Goal: Task Accomplishment & Management: Manage account settings

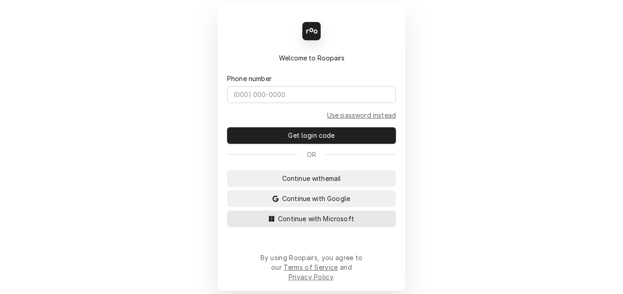
click at [292, 224] on span "Continue with Microsoft" at bounding box center [316, 219] width 80 height 10
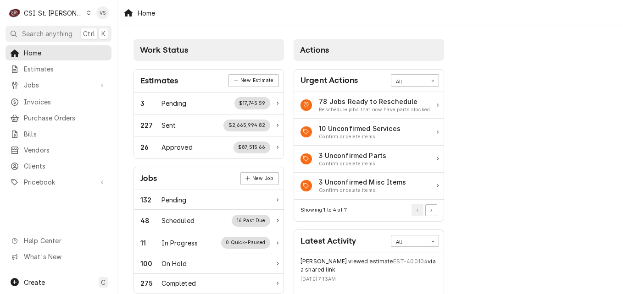
click at [35, 67] on span "Estimates" at bounding box center [65, 69] width 83 height 10
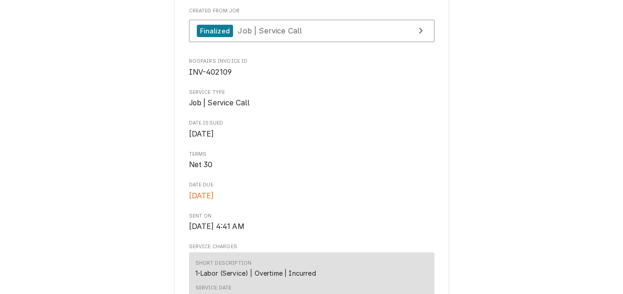
scroll to position [275, 0]
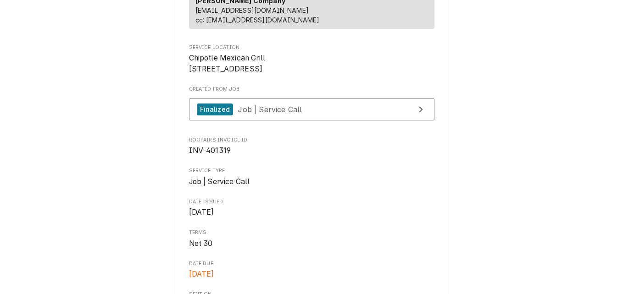
scroll to position [229, 0]
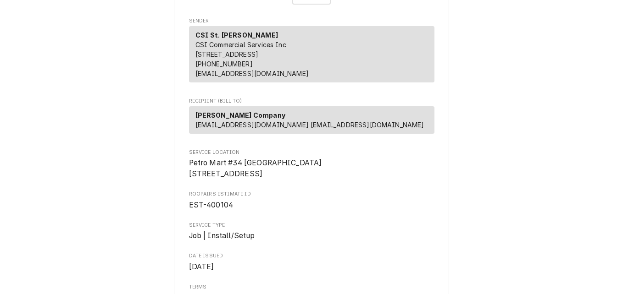
scroll to position [92, 0]
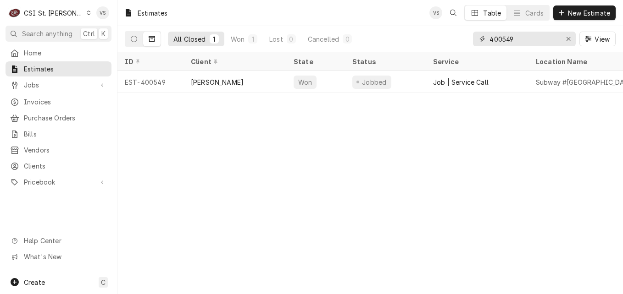
click at [504, 40] on input "400549" at bounding box center [523, 39] width 69 height 15
drag, startPoint x: 507, startPoint y: 38, endPoint x: 536, endPoint y: 39, distance: 29.3
click at [536, 39] on input "400549" at bounding box center [523, 39] width 69 height 15
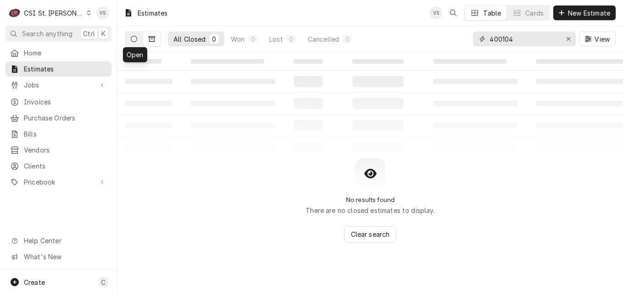
type input "400104"
click at [132, 40] on icon "Dynamic Content Wrapper" at bounding box center [134, 39] width 6 height 6
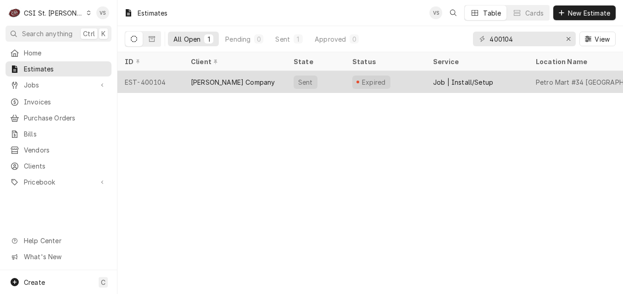
click at [239, 80] on div "Vivian Company" at bounding box center [233, 82] width 84 height 10
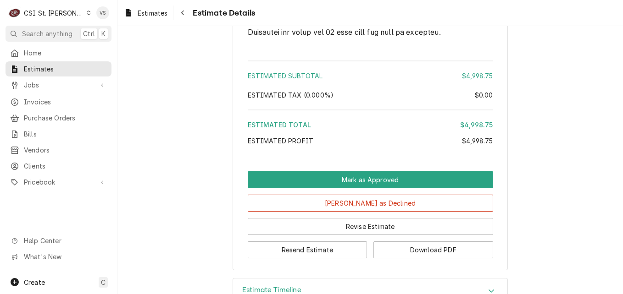
scroll to position [2560, 0]
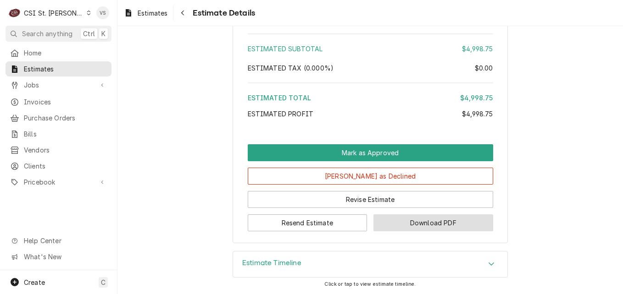
click at [413, 222] on button "Download PDF" at bounding box center [433, 223] width 120 height 17
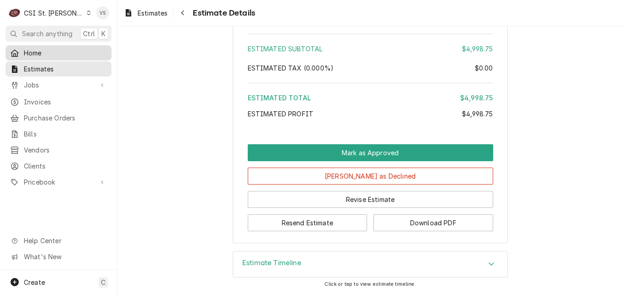
click at [22, 50] on div "Home" at bounding box center [58, 53] width 97 height 10
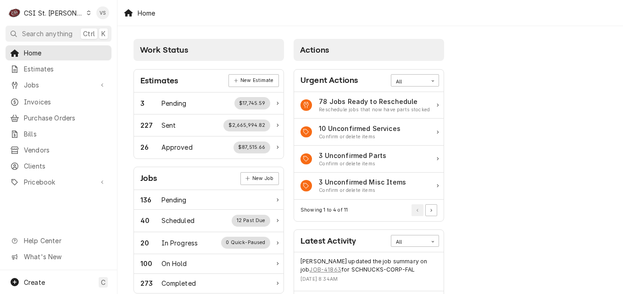
click at [87, 14] on icon "Dynamic Content Wrapper" at bounding box center [89, 13] width 4 height 5
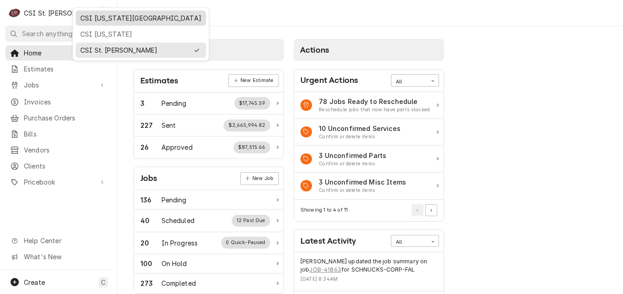
click at [98, 21] on div "CSI [US_STATE][GEOGRAPHIC_DATA]" at bounding box center [140, 18] width 121 height 10
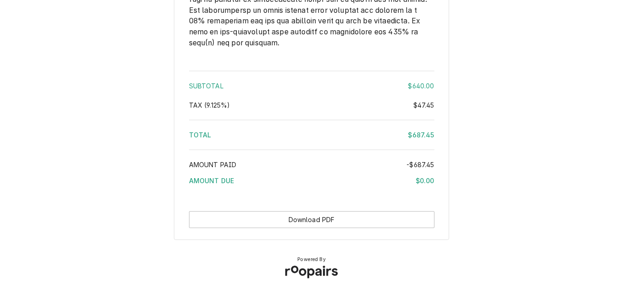
scroll to position [1503, 0]
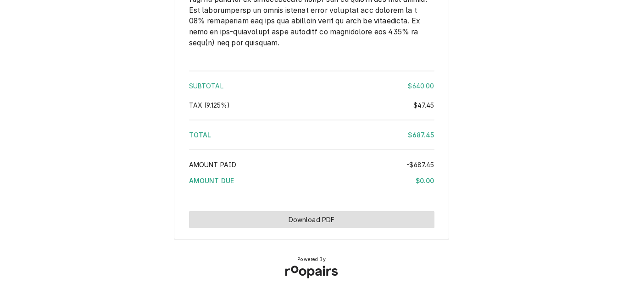
click at [355, 217] on button "Download PDF" at bounding box center [311, 219] width 245 height 17
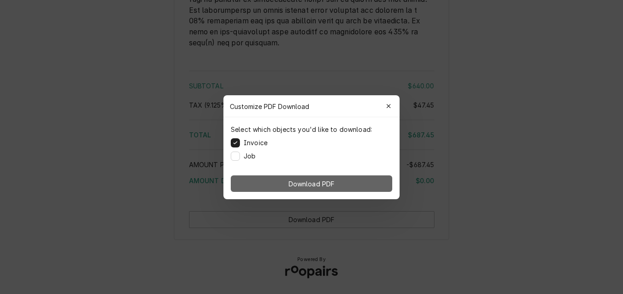
click at [362, 186] on button "Download PDF" at bounding box center [311, 184] width 161 height 17
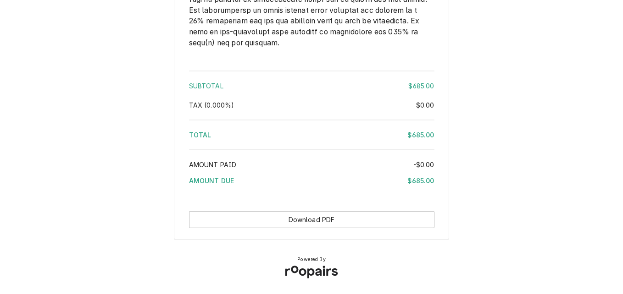
scroll to position [1559, 0]
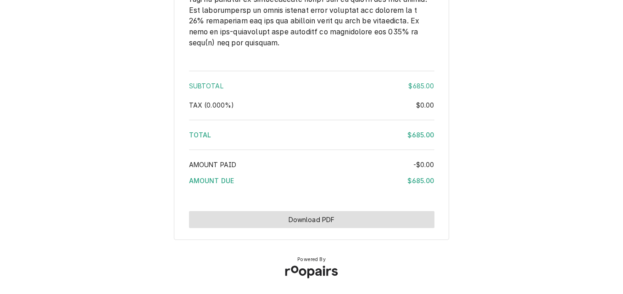
click at [373, 228] on button "Download PDF" at bounding box center [311, 219] width 245 height 17
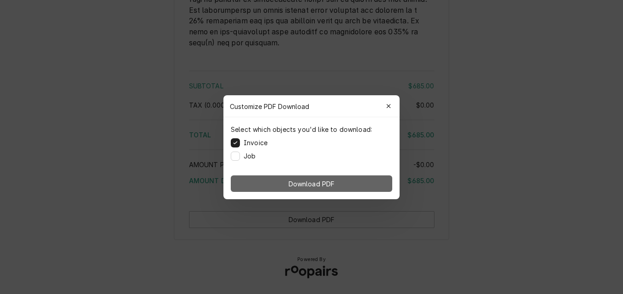
click at [363, 187] on button "Download PDF" at bounding box center [311, 184] width 161 height 17
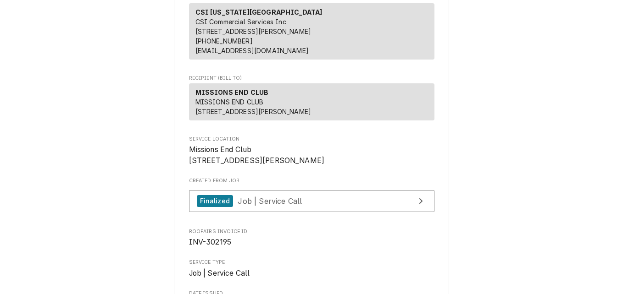
scroll to position [0, 0]
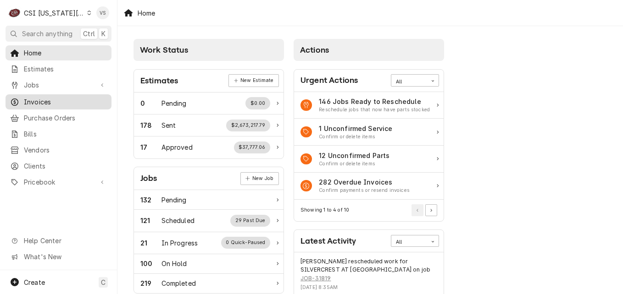
click at [48, 101] on span "Invoices" at bounding box center [65, 102] width 83 height 10
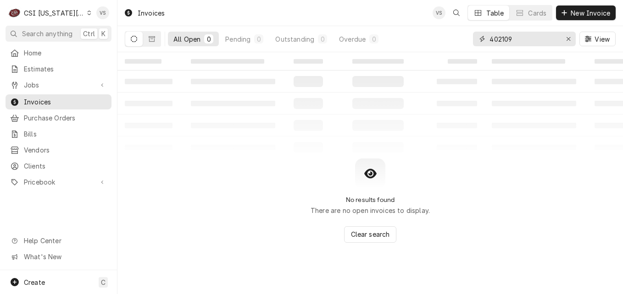
drag, startPoint x: 513, startPoint y: 38, endPoint x: 471, endPoint y: 40, distance: 42.3
click at [471, 40] on div "All Open 0 Pending 0 Outstanding 0 Overdue 0 402109 View" at bounding box center [370, 39] width 491 height 26
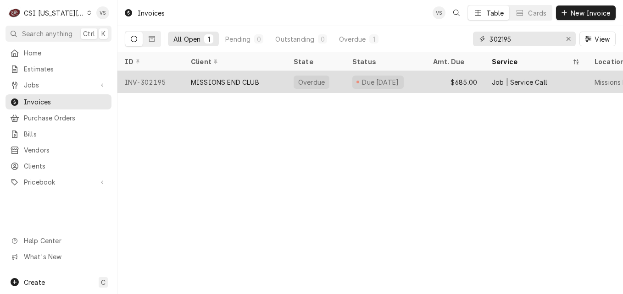
type input "302195"
click at [215, 78] on div "MISSIONS END CLUB" at bounding box center [225, 82] width 68 height 10
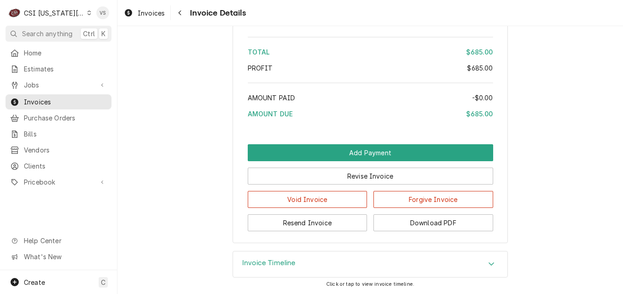
scroll to position [1895, 0]
click at [320, 225] on button "Resend Invoice" at bounding box center [308, 223] width 120 height 17
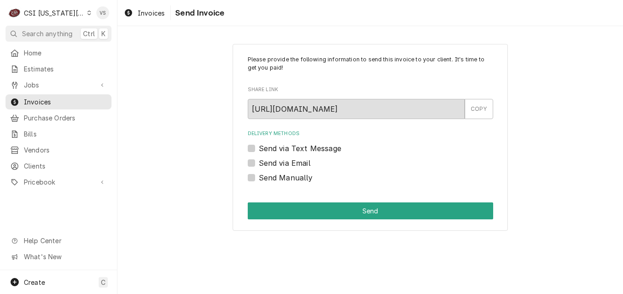
click at [259, 164] on label "Send via Email" at bounding box center [285, 163] width 52 height 11
click at [259, 164] on input "Send via Email" at bounding box center [381, 168] width 245 height 20
checkbox input "true"
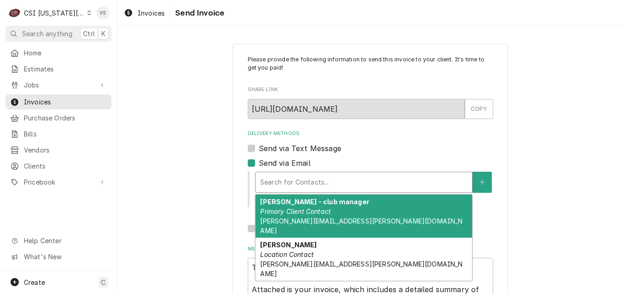
click at [292, 187] on div "Delivery Methods" at bounding box center [363, 182] width 207 height 17
click at [292, 206] on div "TIFFANY JACKSON - club manager Primary Client Contact TIFFANY.JACKSON.20@US.AF.…" at bounding box center [363, 216] width 216 height 43
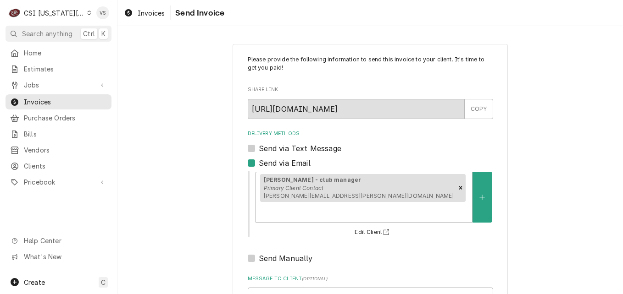
drag, startPoint x: 249, startPoint y: 278, endPoint x: 264, endPoint y: 281, distance: 14.9
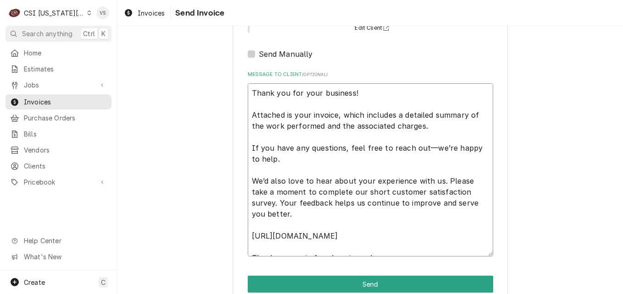
scroll to position [11, 0]
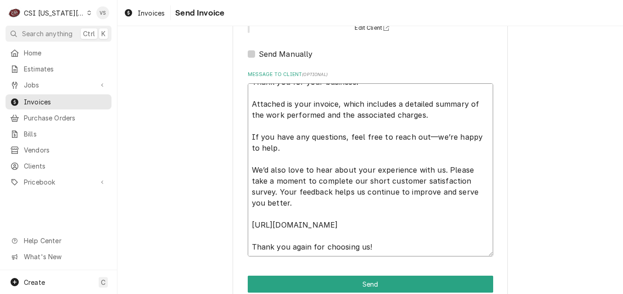
drag, startPoint x: 250, startPoint y: 75, endPoint x: 438, endPoint y: 205, distance: 228.9
click at [438, 205] on textarea "Thank you for your business! Attached is your invoice, which includes a detaile…" at bounding box center [370, 169] width 245 height 173
type textarea "x"
type textarea "T Thank you again for choosing us!"
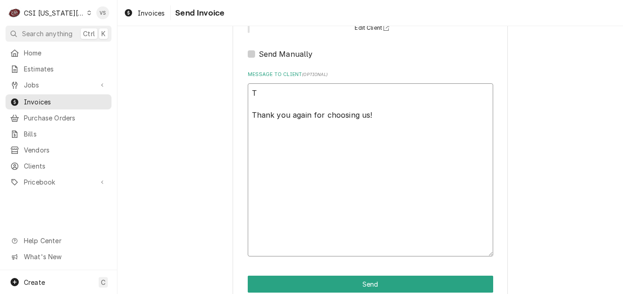
scroll to position [72, 0]
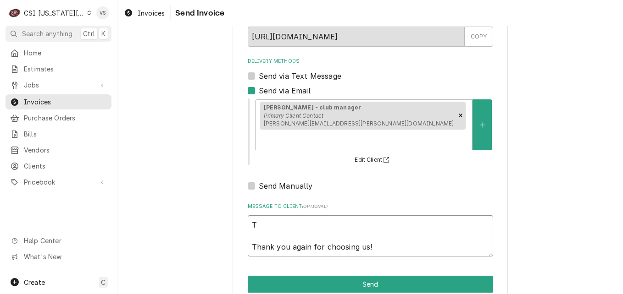
type textarea "x"
type textarea "Ti Thank you again for choosing us!"
type textarea "x"
type textarea "Tif Thank you again for choosing us!"
type textarea "x"
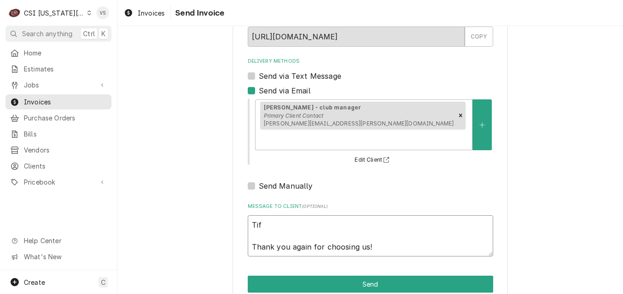
type textarea "Tiff Thank you again for choosing us!"
type textarea "x"
type textarea "Tiffa Thank you again for choosing us!"
type textarea "x"
type textarea "Tiffab Thank you again for choosing us!"
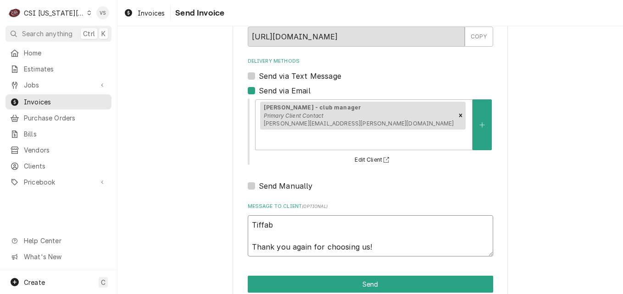
type textarea "x"
type textarea "Tiffabt Thank you again for choosing us!"
type textarea "x"
type textarea "Tiffabt Thank you again for choosing us!"
type textarea "x"
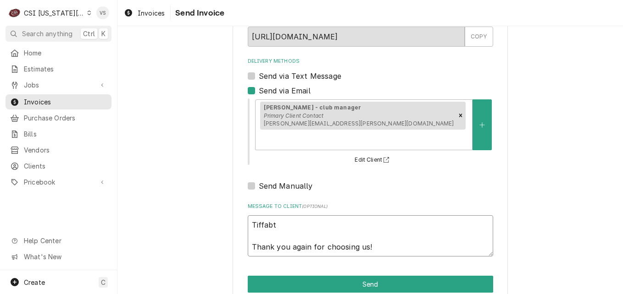
type textarea "Tiffabt Thank you again for choosing us!"
type textarea "x"
type textarea "Tiffab Thank you again for choosing us!"
type textarea "x"
type textarea "Tiffa Thank you again for choosing us!"
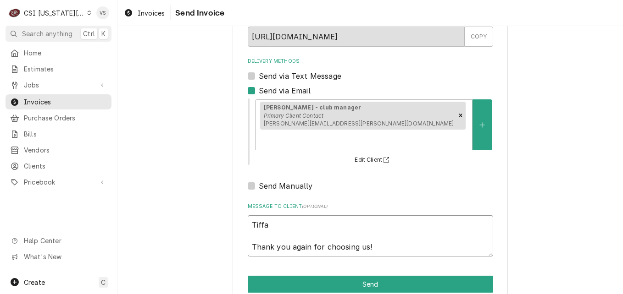
type textarea "x"
type textarea "Tiffan Thank you again for choosing us!"
type textarea "x"
type textarea "Tiffany Thank you again for choosing us!"
type textarea "x"
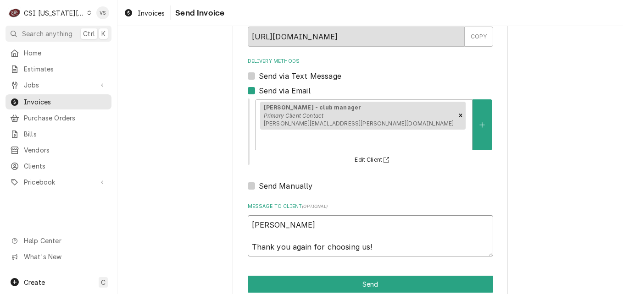
type textarea "Tiffany Thank you again for choosing us!"
type textarea "x"
type textarea "Tiffany Thank you again for choosing us!"
type textarea "x"
type textarea "Tiffany, Thank you again for choosing us!"
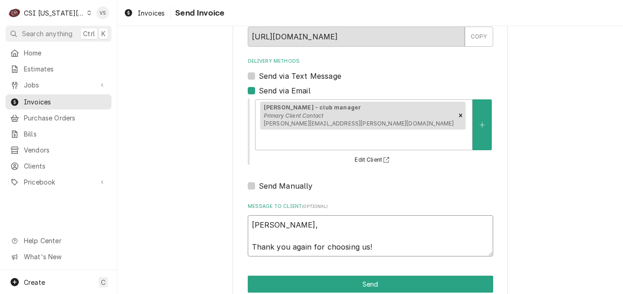
type textarea "x"
type textarea "Tiffany, Thank you again for choosing us!"
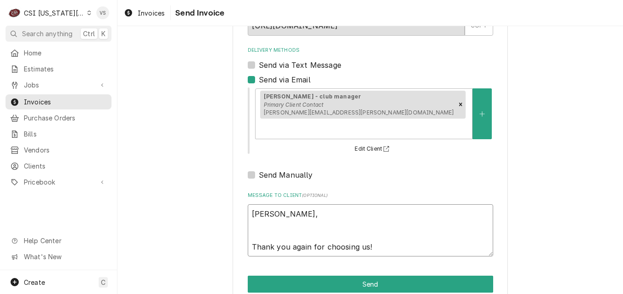
type textarea "x"
type textarea "Tiffany, i Thank you again for choosing us!"
type textarea "x"
type textarea "Tiffany, it Thank you again for choosing us!"
type textarea "x"
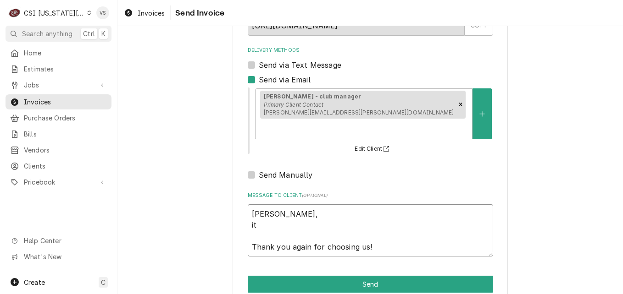
type textarea "Tiffany, it Thank you again for choosing us!"
type textarea "x"
type textarea "Tiffany, it Thank you again for choosing us!"
type textarea "x"
type textarea "Tiffany, i Thank you again for choosing us!"
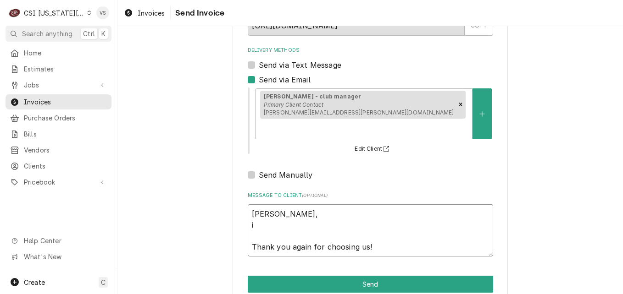
type textarea "x"
type textarea "Tiffany, Thank you again for choosing us!"
type textarea "x"
type textarea "Tiffany, I Thank you again for choosing us!"
type textarea "x"
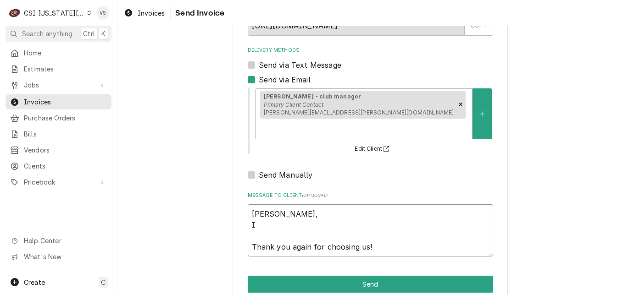
type textarea "Tiffany, It Thank you again for choosing us!"
type textarea "x"
type textarea "Tiffany, It Thank you again for choosing us!"
type textarea "x"
type textarea "Tiffany, It a Thank you again for choosing us!"
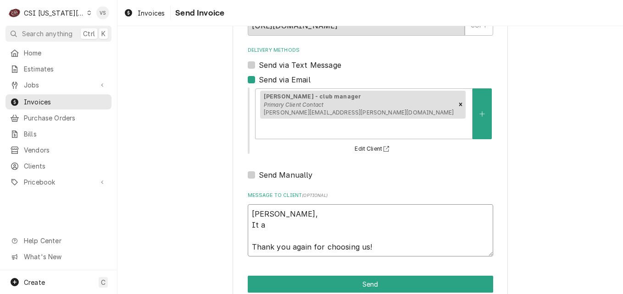
type textarea "x"
type textarea "Tiffany, It ap Thank you again for choosing us!"
type textarea "x"
type textarea "Tiffany, It app Thank you again for choosing us!"
type textarea "x"
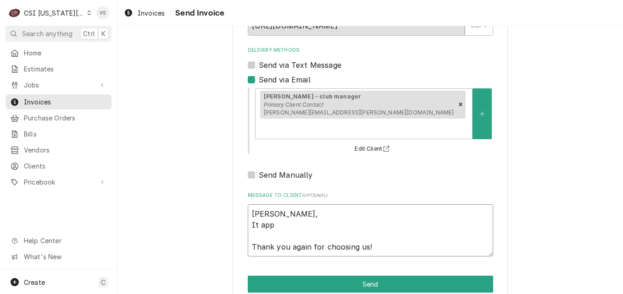
type textarea "Tiffany, It appe Thank you again for choosing us!"
type textarea "x"
type textarea "Tiffany, It appea Thank you again for choosing us!"
type textarea "x"
type textarea "Tiffany, It appear Thank you again for choosing us!"
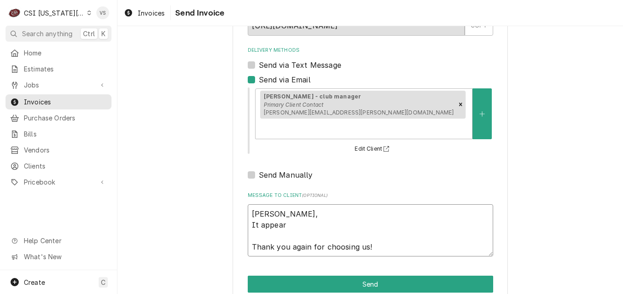
type textarea "x"
type textarea "Tiffany, It appears Thank you again for choosing us!"
type textarea "x"
type textarea "Tiffany, It appears Thank you again for choosing us!"
type textarea "x"
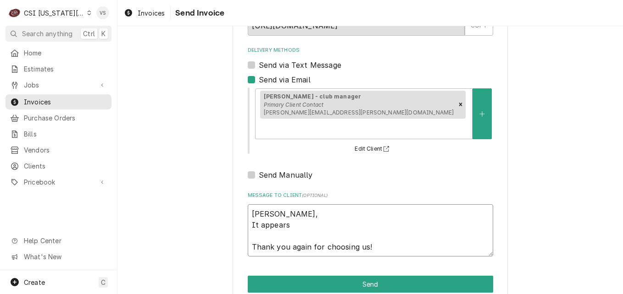
type textarea "Tiffany, It appears t Thank you again for choosing us!"
type textarea "x"
type textarea "Tiffany, It appears th Thank you again for choosing us!"
type textarea "x"
type textarea "Tiffany, It appears the Thank you again for choosing us!"
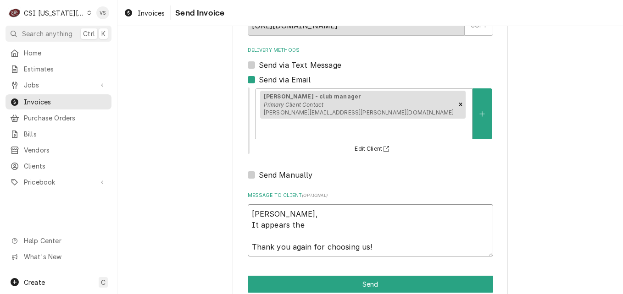
type textarea "x"
type textarea "Tiffany, It appears the Thank you again for choosing us!"
type textarea "x"
type textarea "Tiffany, It appears the w Thank you again for choosing us!"
type textarea "x"
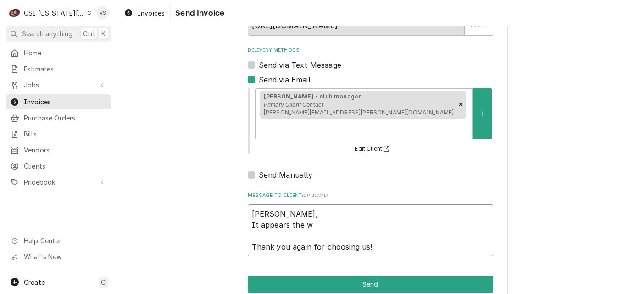
type textarea "Tiffany, It appears the wr Thank you again for choosing us!"
type textarea "x"
type textarea "Tiffany, It appears the wro Thank you again for choosing us!"
type textarea "x"
type textarea "Tiffany, It appears the wron Thank you again for choosing us!"
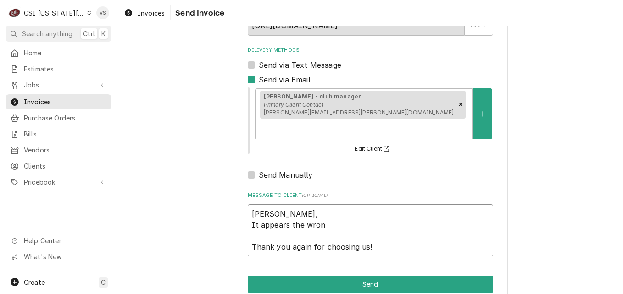
type textarea "x"
type textarea "Tiffany, It appears the wrong Thank you again for choosing us!"
type textarea "x"
type textarea "Tiffany, It appears the wrong Thank you again for choosing us!"
type textarea "x"
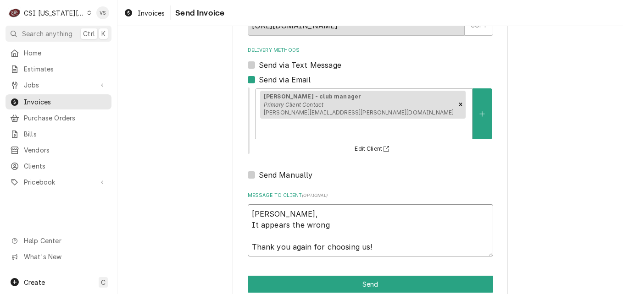
type textarea "Tiffany, It appears the wrong i Thank you again for choosing us!"
type textarea "x"
type textarea "Tiffany, It appears the wrong inv Thank you again for choosing us!"
type textarea "x"
type textarea "Tiffany, It appears the wrong invoc Thank you again for choosing us!"
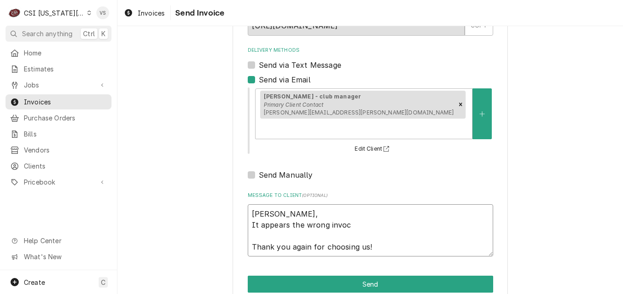
type textarea "x"
type textarea "Tiffany, It appears the wrong invoci Thank you again for choosing us!"
type textarea "x"
type textarea "Tiffany, It appears the wrong invocie Thank you again for choosing us!"
type textarea "x"
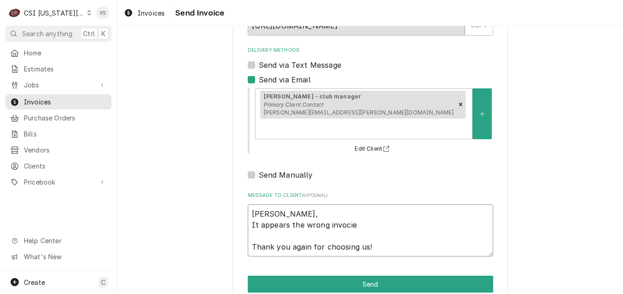
type textarea "Tiffany, It appears the wrong invocie Thank you again for choosing us!"
type textarea "x"
type textarea "Tiffany, It appears the wrong invocie Thank you again for choosing us!"
type textarea "x"
type textarea "Tiffany, It appears the wrong invoci Thank you again for choosing us!"
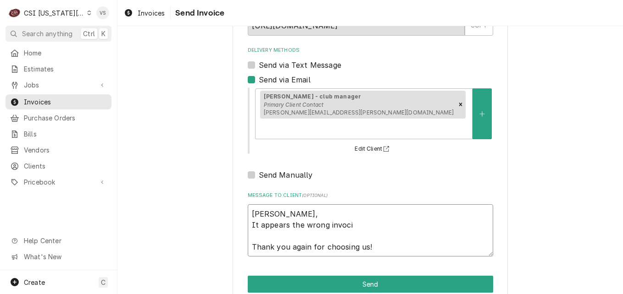
type textarea "x"
type textarea "Tiffany, It appears the wrong invoc Thank you again for choosing us!"
type textarea "x"
type textarea "Tiffany, It appears the wrong invo Thank you again for choosing us!"
type textarea "x"
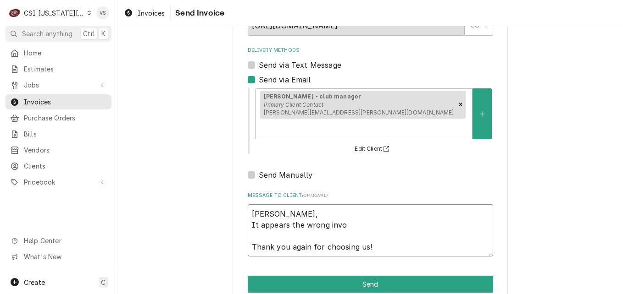
type textarea "Tiffany, It appears the wrong invoi Thank you again for choosing us!"
type textarea "x"
type textarea "Tiffany, It appears the wrong invoic Thank you again for choosing us!"
type textarea "x"
type textarea "Tiffany, It appears the wrong invoice Thank you again for choosing us!"
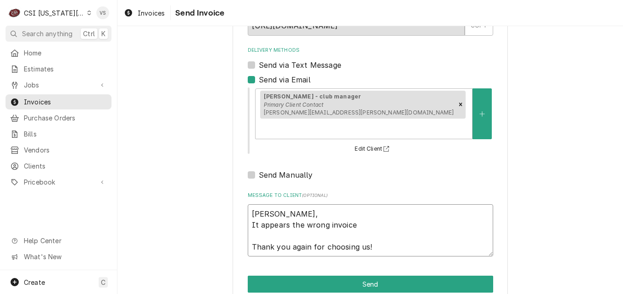
type textarea "x"
type textarea "Tiffany, It appears the wrong invoice Thank you again for choosing us!"
type textarea "x"
type textarea "Tiffany, It appears the wrong invoice w Thank you again for choosing us!"
type textarea "x"
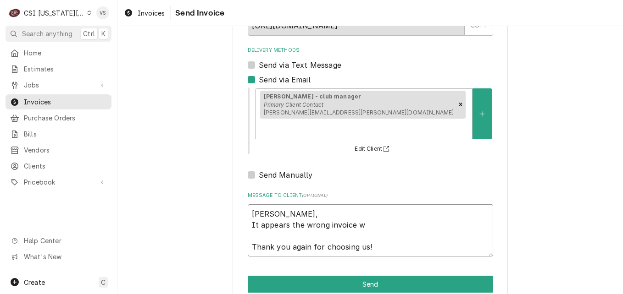
type textarea "Tiffany, It appears the wrong invoice wa Thank you again for choosing us!"
type textarea "x"
type textarea "Tiffany, It appears the wrong invoice was Thank you again for choosing us!"
type textarea "x"
type textarea "Tiffany, It appears the wrong invoice was Thank you again for choosing us!"
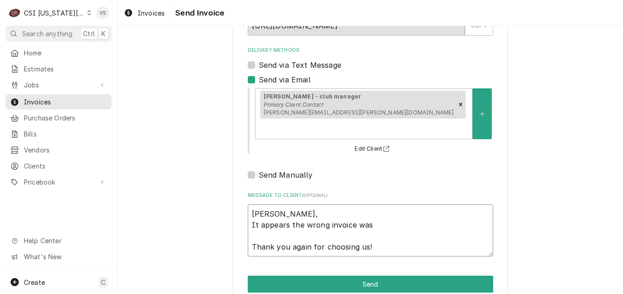
type textarea "x"
type textarea "Tiffany, It appears the wrong invoice was s Thank you again for choosing us!"
type textarea "x"
type textarea "Tiffany, It appears the wrong invoice was se Thank you again for choosing us!"
type textarea "x"
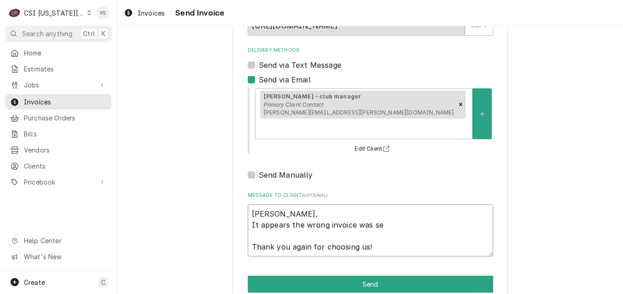
type textarea "Tiffany, It appears the wrong invoice was sen Thank you again for choosing us!"
type textarea "x"
type textarea "Tiffany, It appears the wrong invoice was sent Thank you again for choosing us!"
type textarea "x"
type textarea "Tiffany, It appears the wrong invoice was sent t Thank you again for choosing u…"
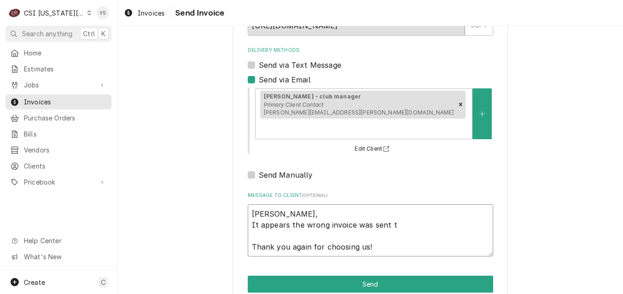
type textarea "x"
type textarea "Tiffany, It appears the wrong invoice was sent to Thank you again for choosing …"
type textarea "x"
type textarea "Tiffany, It appears the wrong invoice was sent to Thank you again for choosing …"
type textarea "x"
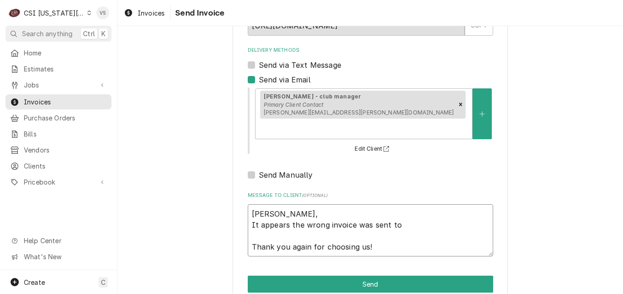
type textarea "Tiffany, It appears the wrong invoice was sent to y Thank you again for choosin…"
type textarea "x"
type textarea "Tiffany, It appears the wrong invoice was sent to yo Thank you again for choosi…"
type textarea "x"
type textarea "Tiffany, It appears the wrong invoice was sent to you Thank you again for choos…"
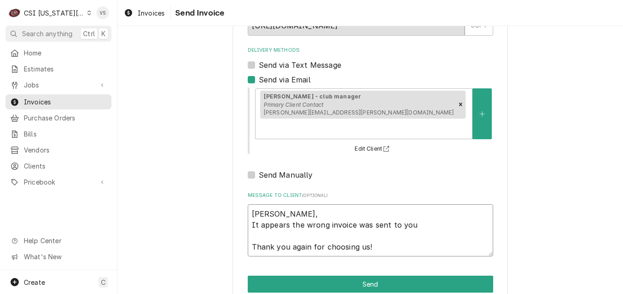
type textarea "x"
type textarea "Tiffany, It appears the wrong invoice was sent to you Thank you again for choos…"
type textarea "x"
type textarea "Tiffany, It appears the wrong invoice was sent to you Thank you again for choos…"
type textarea "x"
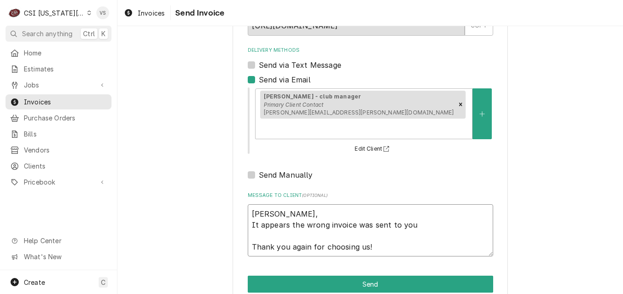
type textarea "Tiffany, It appears the wrong invoice was sent to you. Thank you again for choo…"
type textarea "x"
type textarea "Tiffany, It appears the wrong invoice was sent to you. Thank you again for choo…"
type textarea "x"
type textarea "Tiffany, It appears the wrong invoice was sent to you. T Thank you again for ch…"
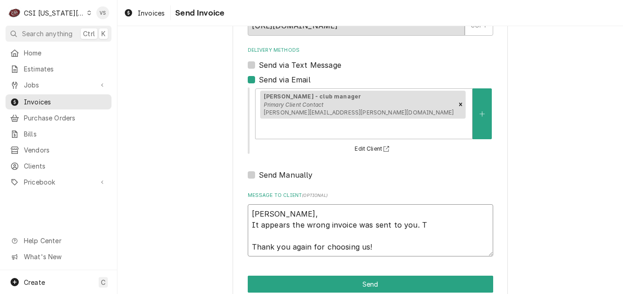
type textarea "x"
type textarea "Tiffany, It appears the wrong invoice was sent to you. Th Thank you again for c…"
type textarea "x"
type textarea "Tiffany, It appears the wrong invoice was sent to you. The Thank you again for …"
type textarea "x"
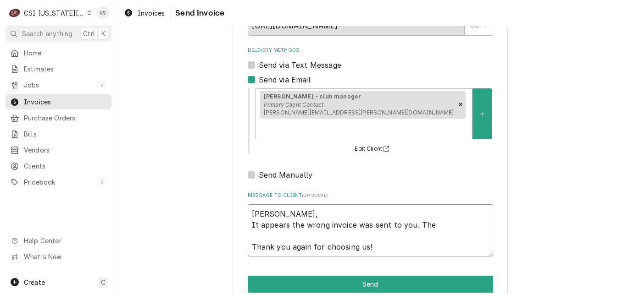
type textarea "Tiffany, It appears the wrong invoice was sent to you. The Thank you again for …"
type textarea "x"
type textarea "Tiffany, It appears the wrong invoice was sent to you. The o Thank you again fo…"
type textarea "x"
type textarea "Tiffany, It appears the wrong invoice was sent to you. The on Thank you again f…"
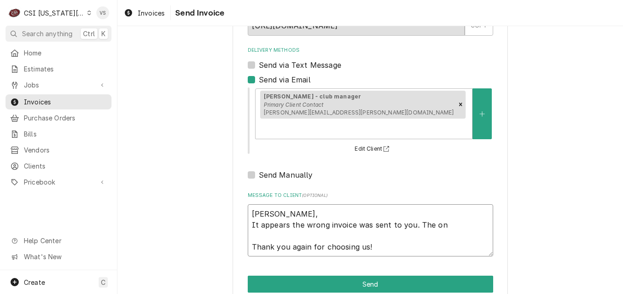
type textarea "x"
type textarea "Tiffany, It appears the wrong invoice was sent to you. The one Thank you again …"
type textarea "x"
type textarea "Tiffany, It appears the wrong invoice was sent to you. The one Thank you again …"
type textarea "x"
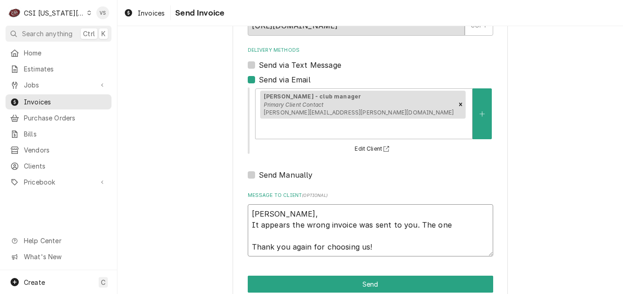
type textarea "Tiffany, It appears the wrong invoice was sent to you. The one y Thank you agai…"
type textarea "x"
type textarea "Tiffany, It appears the wrong invoice was sent to you. The one yo Thank you aga…"
type textarea "x"
type textarea "Tiffany, It appears the wrong invoice was sent to you. The one you Thank you ag…"
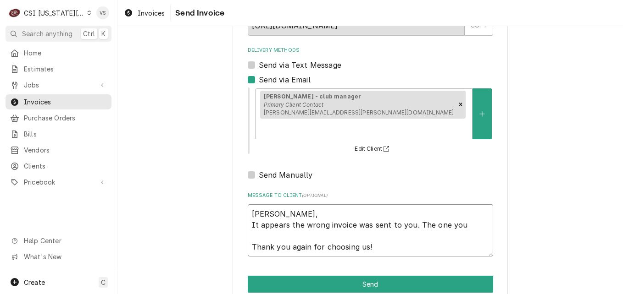
type textarea "x"
type textarea "Tiffany, It appears the wrong invoice was sent to you. The one you Thank you ag…"
type textarea "x"
type textarea "Tiffany, It appears the wrong invoice was sent to you. The one you h Thank you …"
type textarea "x"
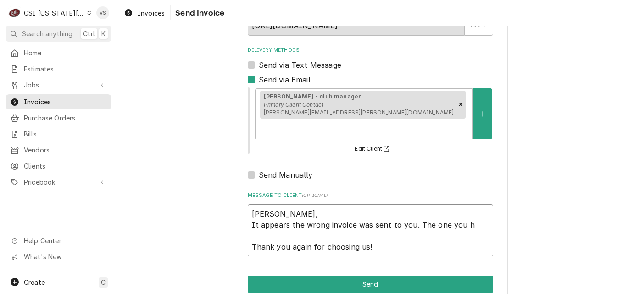
type textarea "Tiffany, It appears the wrong invoice was sent to you. The one you ha Thank you…"
type textarea "x"
type textarea "Tiffany, It appears the wrong invoice was sent to you. The one you had Thank yo…"
type textarea "x"
type textarea "Tiffany, It appears the wrong invoice was sent to you. The one you had Thank yo…"
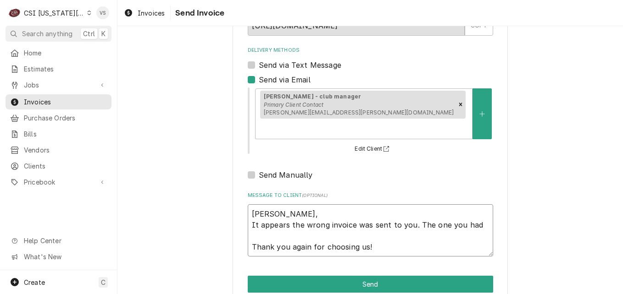
type textarea "x"
type textarea "Tiffany, It appears the wrong invoice was sent to you. The one you had w Thank …"
type textarea "x"
type textarea "Tiffany, It appears the wrong invoice was sent to you. The one you had wa Thank…"
type textarea "x"
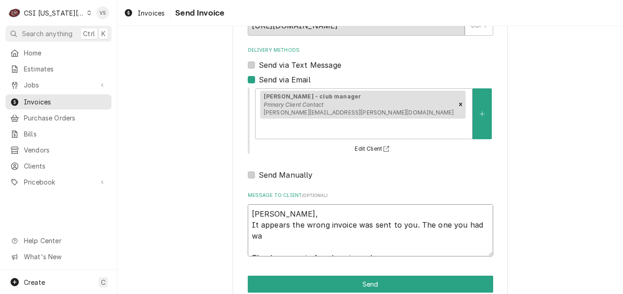
type textarea "Tiffany, It appears the wrong invoice was sent to you. The one you had was Than…"
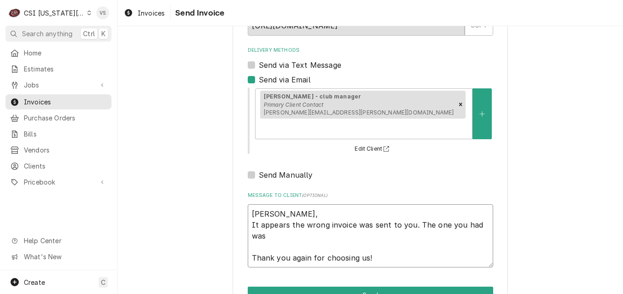
scroll to position [94, 0]
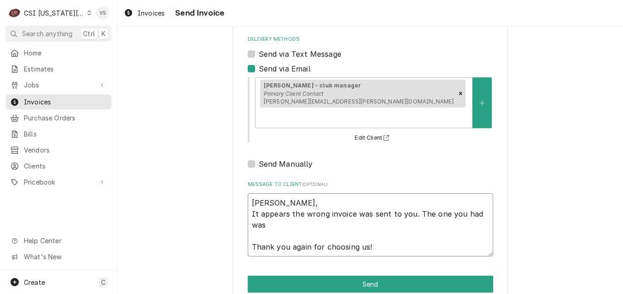
type textarea "x"
type textarea "Tiffany, It appears the wrong invoice was sent to you. The one you had was Than…"
type textarea "x"
type textarea "Tiffany, It appears the wrong invoice was sent to you. The one you had was f Th…"
type textarea "x"
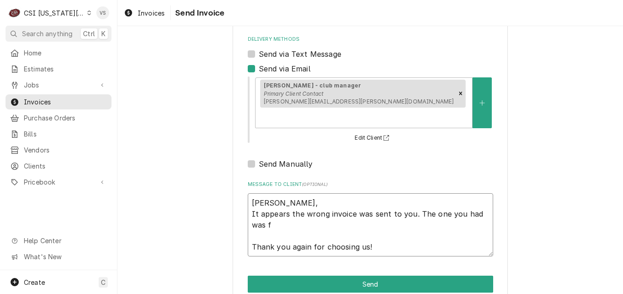
type textarea "Tiffany, It appears the wrong invoice was sent to you. The one you had was fo T…"
type textarea "x"
type textarea "Tiffany, It appears the wrong invoice was sent to you. The one you had was for …"
type textarea "x"
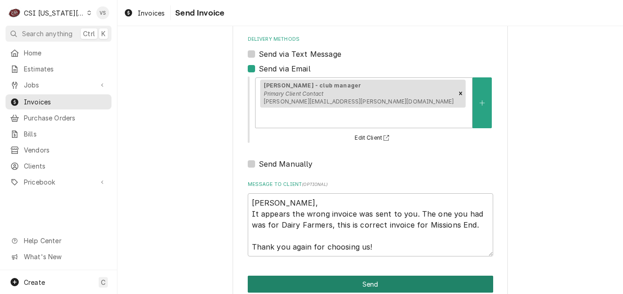
click at [302, 276] on button "Send" at bounding box center [370, 284] width 245 height 17
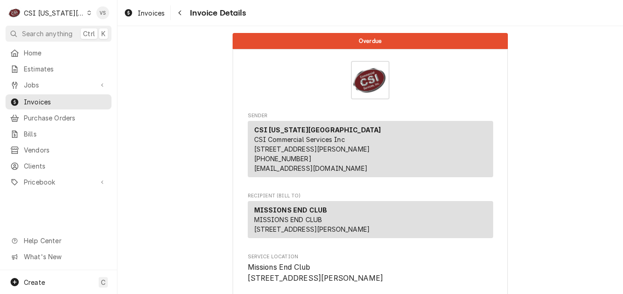
click at [87, 14] on div "Dynamic Content Wrapper" at bounding box center [89, 13] width 4 height 6
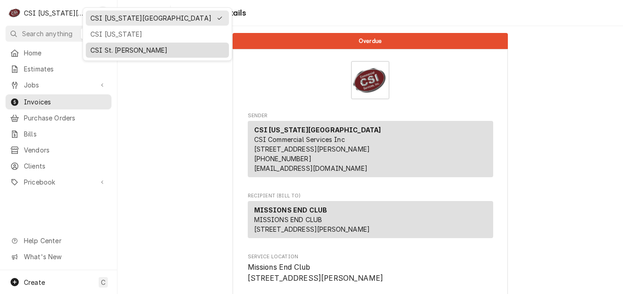
click at [110, 45] on div "CSI St. [PERSON_NAME]" at bounding box center [157, 50] width 134 height 10
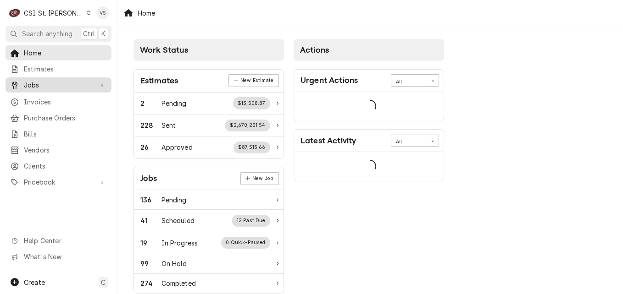
click at [32, 84] on span "Jobs" at bounding box center [58, 85] width 69 height 10
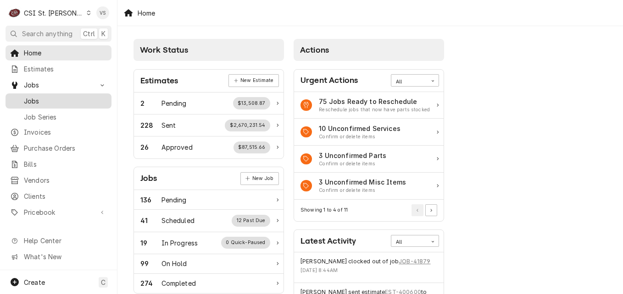
click at [38, 101] on span "Jobs" at bounding box center [65, 101] width 83 height 10
click at [38, 97] on span "Jobs" at bounding box center [65, 101] width 83 height 10
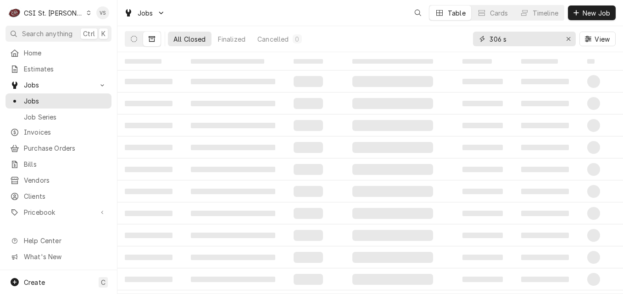
click at [460, 39] on div "All Closed Finalized Cancelled 0 306 s View" at bounding box center [370, 39] width 491 height 26
type input "4"
click at [487, 39] on div "1846" at bounding box center [524, 39] width 103 height 15
click at [489, 38] on input "1846" at bounding box center [523, 39] width 69 height 15
type input "41846"
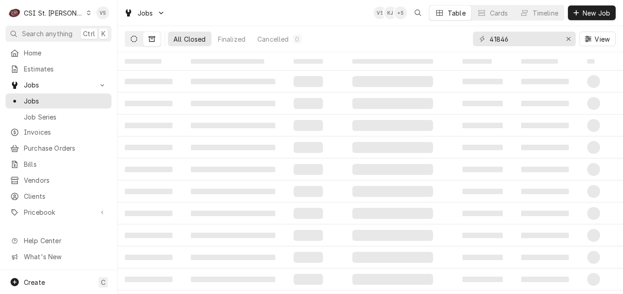
click at [135, 40] on icon "Dynamic Content Wrapper" at bounding box center [134, 39] width 6 height 6
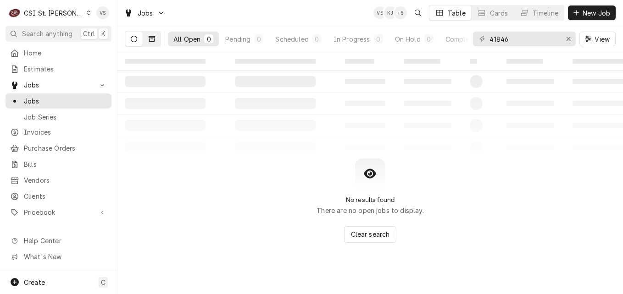
click at [153, 43] on button "Dynamic Content Wrapper" at bounding box center [151, 39] width 17 height 15
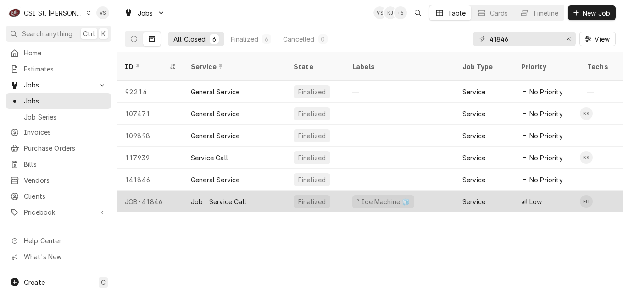
click at [168, 191] on div "JOB-41846" at bounding box center [150, 202] width 66 height 22
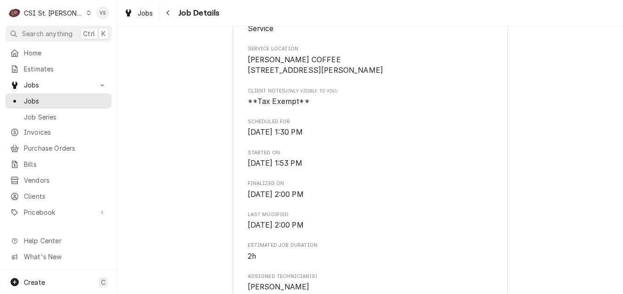
scroll to position [183, 0]
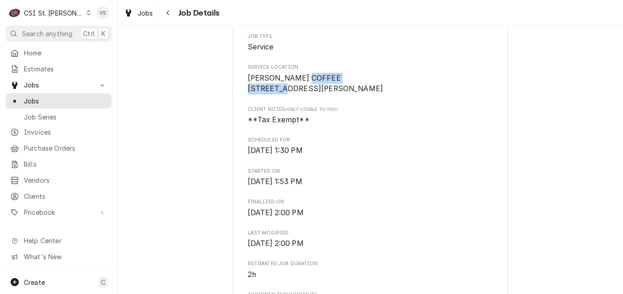
drag, startPoint x: 306, startPoint y: 84, endPoint x: 241, endPoint y: 87, distance: 65.1
drag, startPoint x: 241, startPoint y: 87, endPoint x: 257, endPoint y: 89, distance: 16.3
copy span "270 Skinker Blvd"
click at [41, 99] on span "Jobs" at bounding box center [65, 101] width 83 height 10
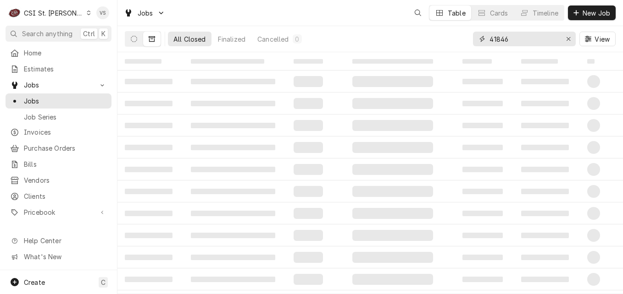
click at [476, 38] on div "41846" at bounding box center [524, 39] width 103 height 15
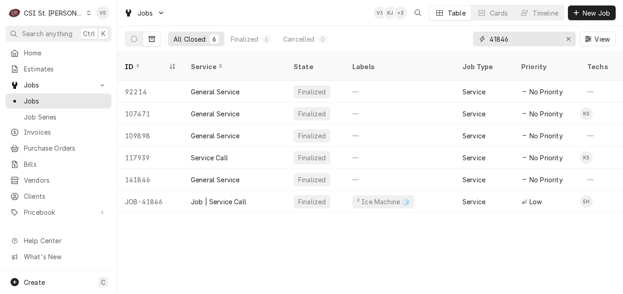
paste input "[STREET_ADDRESS]"
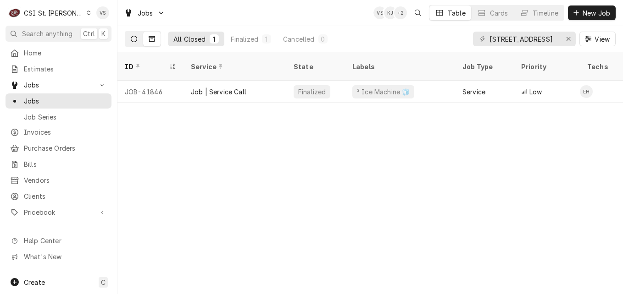
click at [132, 41] on icon "Dynamic Content Wrapper" at bounding box center [134, 39] width 6 height 6
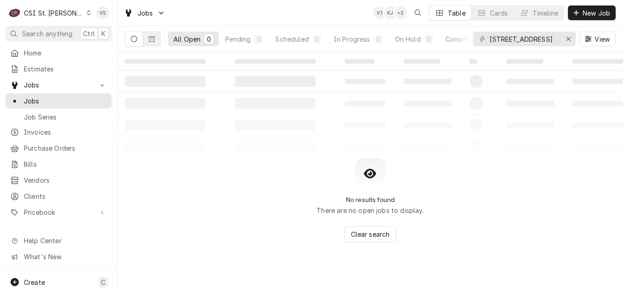
click at [134, 41] on icon "Dynamic Content Wrapper" at bounding box center [134, 39] width 6 height 6
click at [540, 42] on input "[STREET_ADDRESS]" at bounding box center [523, 39] width 69 height 15
drag, startPoint x: 550, startPoint y: 40, endPoint x: 450, endPoint y: 38, distance: 100.0
click at [451, 38] on div "All Open 0 Pending 0 Scheduled 0 In Progress 0 On Hold 0 Completed 0 270 Skinke…" at bounding box center [370, 39] width 491 height 26
type input "4"
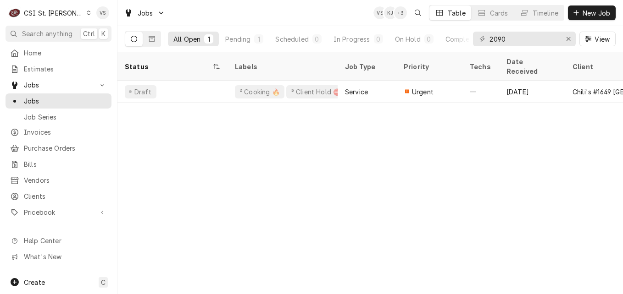
click at [488, 39] on div "2090" at bounding box center [524, 39] width 103 height 15
click at [489, 37] on input "2090" at bounding box center [523, 39] width 69 height 15
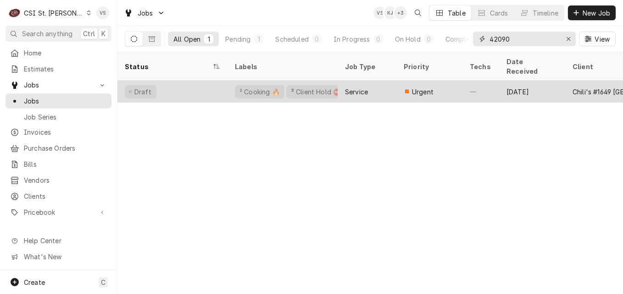
type input "42090"
click at [196, 81] on div "Draft" at bounding box center [172, 92] width 110 height 22
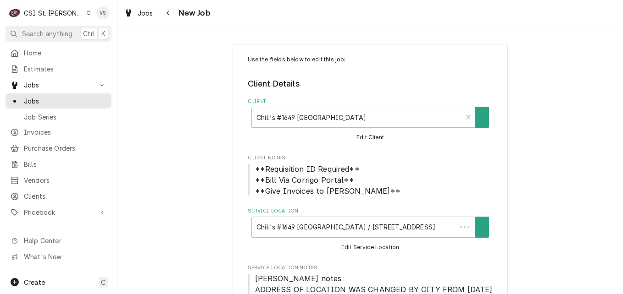
type textarea "x"
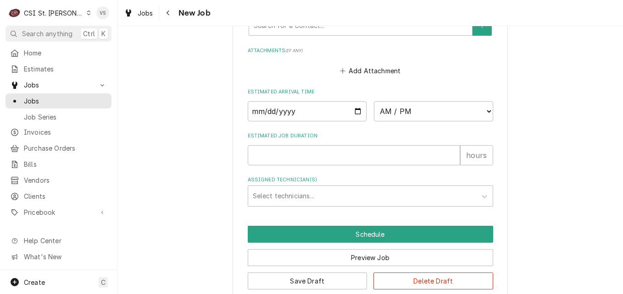
scroll to position [941, 0]
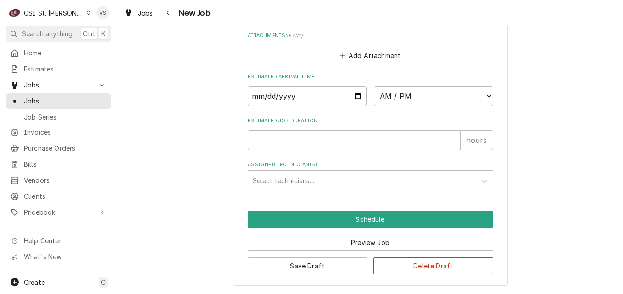
click at [87, 14] on icon "Dynamic Content Wrapper" at bounding box center [89, 13] width 4 height 5
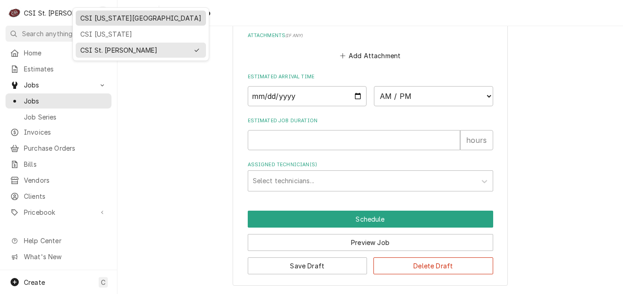
click at [112, 21] on div "CSI [US_STATE][GEOGRAPHIC_DATA]" at bounding box center [140, 18] width 121 height 10
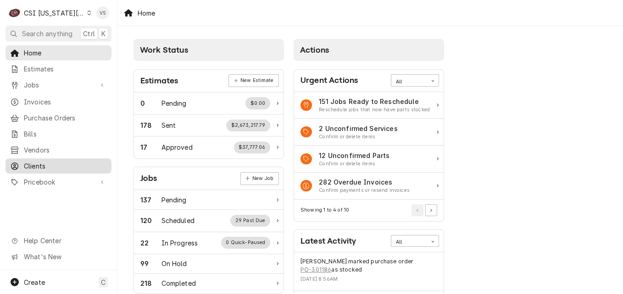
click at [42, 161] on span "Clients" at bounding box center [65, 166] width 83 height 10
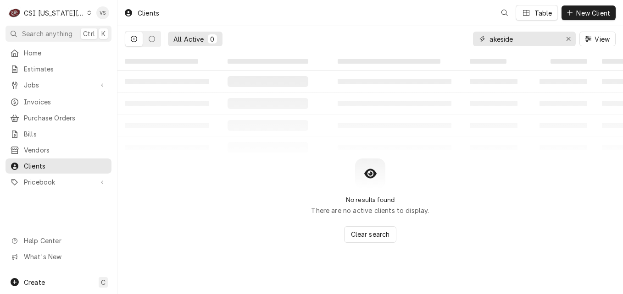
drag, startPoint x: 517, startPoint y: 37, endPoint x: 473, endPoint y: 40, distance: 44.6
click at [465, 37] on div "All Active 0 akeside View" at bounding box center [370, 39] width 491 height 26
type input "f"
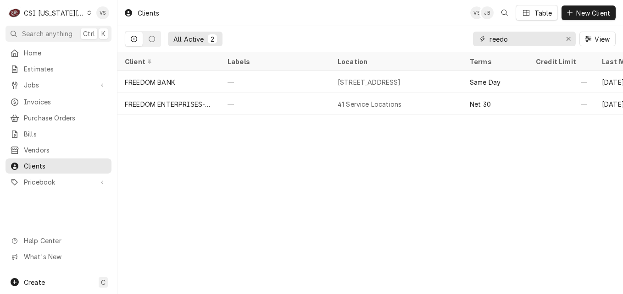
drag, startPoint x: 509, startPoint y: 40, endPoint x: 467, endPoint y: 37, distance: 42.3
click at [467, 37] on div "All Active 2 reedo View" at bounding box center [370, 39] width 491 height 26
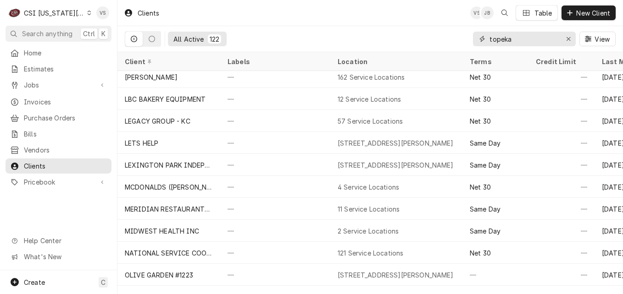
scroll to position [1454, 0]
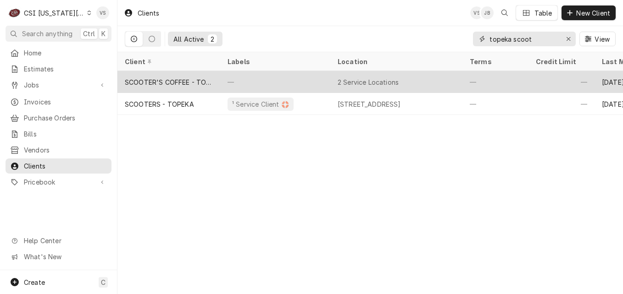
type input "topeka scoot"
click at [250, 79] on div "—" at bounding box center [275, 82] width 110 height 22
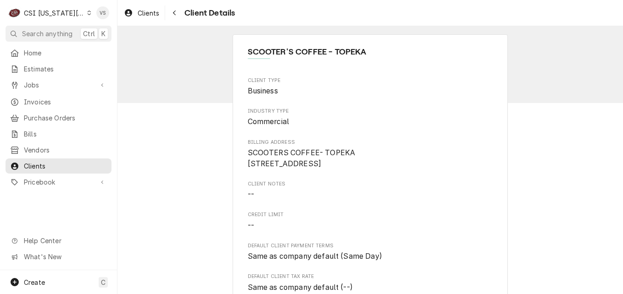
scroll to position [432, 0]
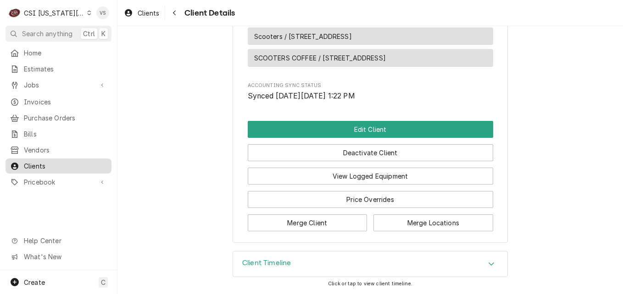
click at [48, 162] on span "Clients" at bounding box center [65, 166] width 83 height 10
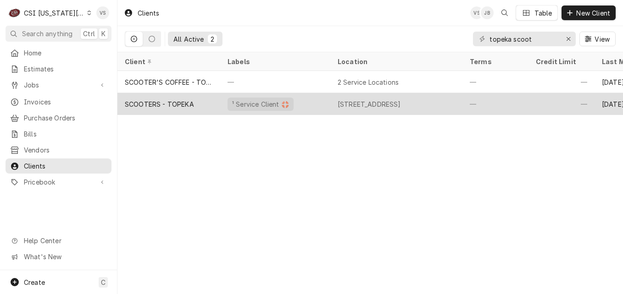
click at [207, 104] on div "SCOOTERS - TOPEKA" at bounding box center [168, 104] width 103 height 22
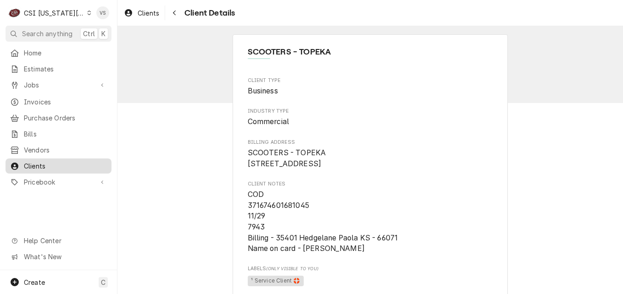
click at [45, 163] on span "Clients" at bounding box center [65, 166] width 83 height 10
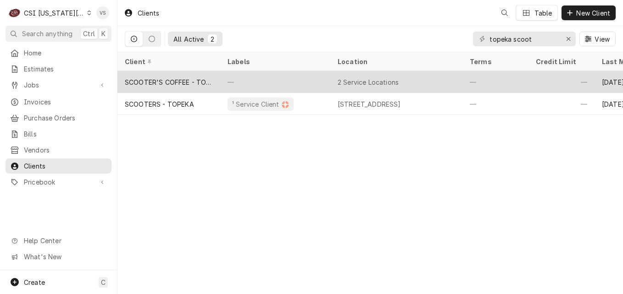
click at [188, 77] on div "SCOOTER'S COFFEE - TOPEKA" at bounding box center [169, 82] width 88 height 10
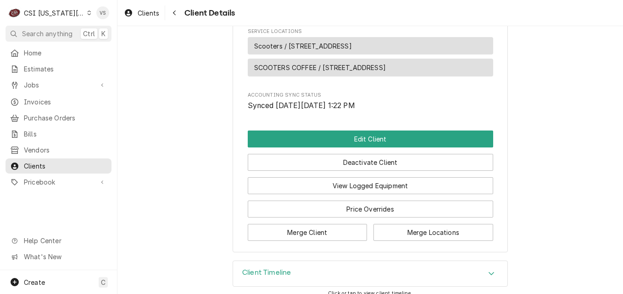
scroll to position [413, 0]
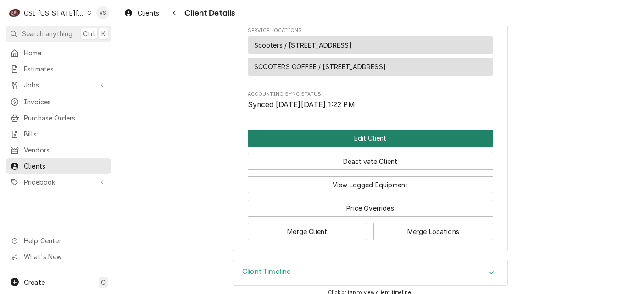
click at [319, 147] on button "Edit Client" at bounding box center [370, 138] width 245 height 17
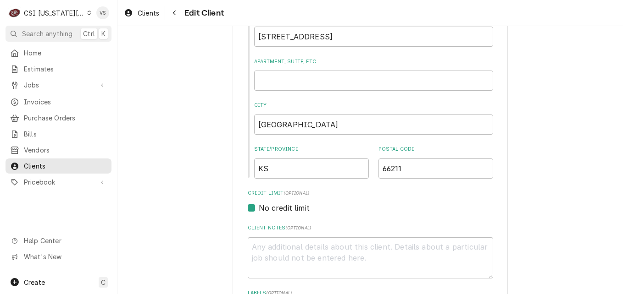
scroll to position [275, 0]
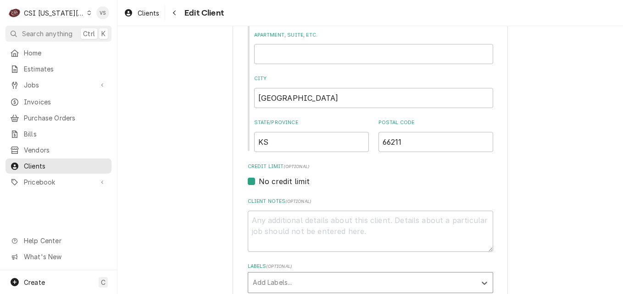
click at [272, 285] on div "Labels" at bounding box center [362, 283] width 219 height 17
click at [260, 281] on div "Labels" at bounding box center [362, 283] width 219 height 17
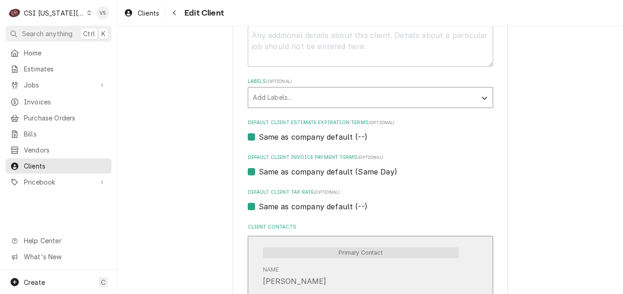
scroll to position [456, 0]
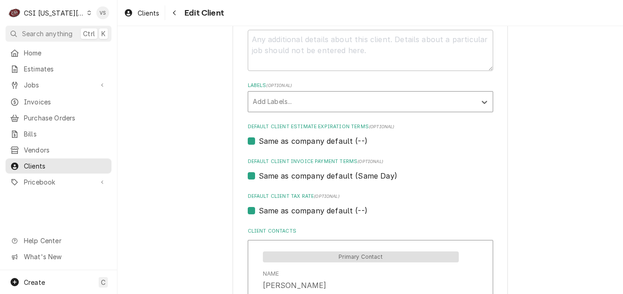
click at [286, 99] on div "Labels" at bounding box center [362, 102] width 219 height 17
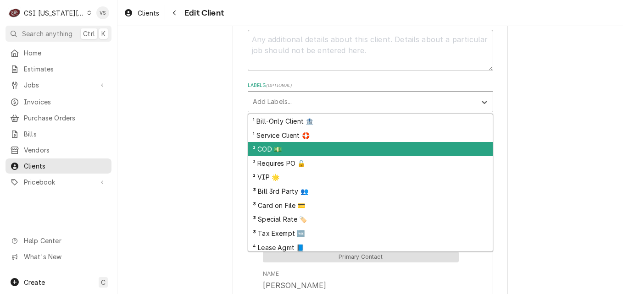
click at [272, 153] on div "² COD 💵" at bounding box center [370, 149] width 244 height 14
type textarea "x"
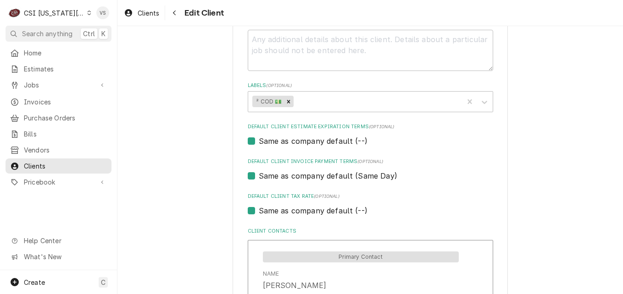
click at [259, 143] on label "Same as company default (--)" at bounding box center [313, 141] width 109 height 11
click at [259, 143] on input "Same as company default (--)" at bounding box center [381, 146] width 245 height 20
checkbox input "false"
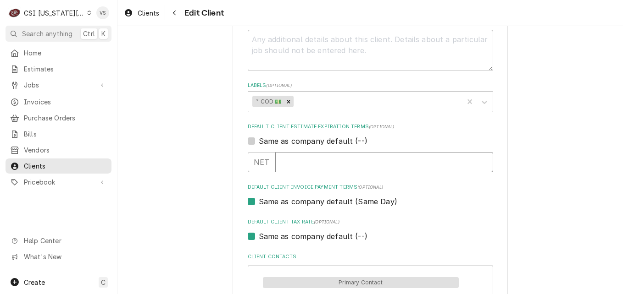
click at [293, 161] on input "Default Client Estimate Expiration Terms" at bounding box center [384, 162] width 218 height 20
type textarea "x"
type input "1"
click at [479, 161] on input "1" at bounding box center [384, 162] width 218 height 20
click at [288, 164] on input "1" at bounding box center [384, 162] width 218 height 20
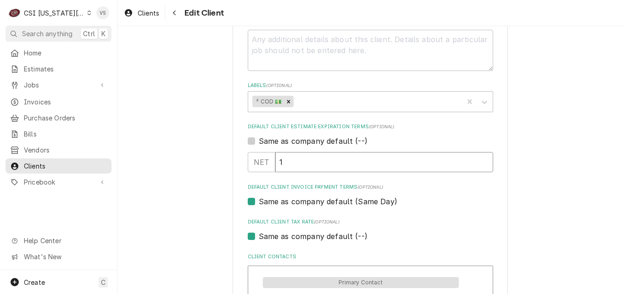
type textarea "x"
click at [259, 139] on label "Same as company default (--)" at bounding box center [313, 141] width 109 height 11
click at [259, 139] on input "Same as company default (--)" at bounding box center [381, 146] width 245 height 20
checkbox input "true"
type textarea "x"
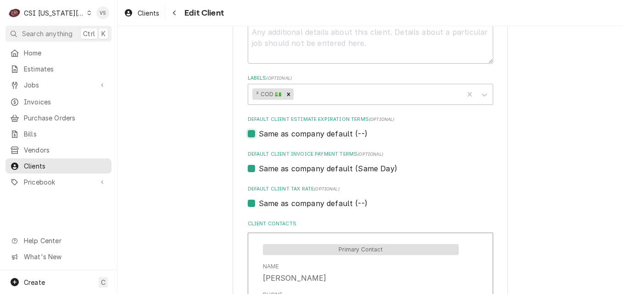
scroll to position [410, 0]
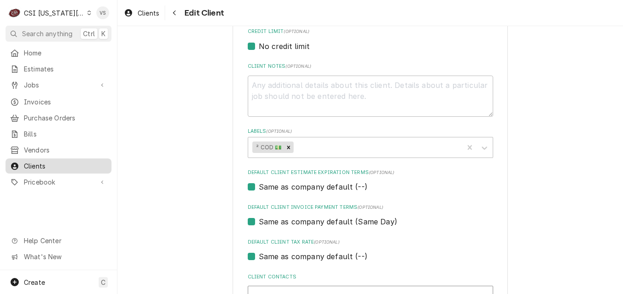
click at [66, 161] on span "Clients" at bounding box center [65, 166] width 83 height 10
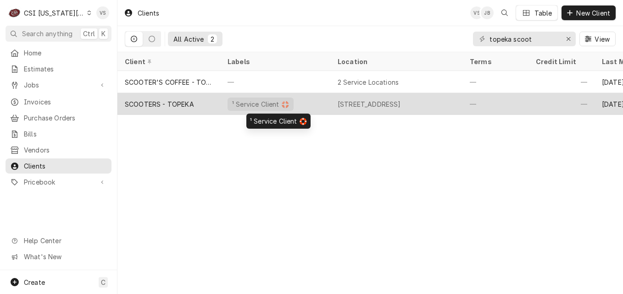
click at [304, 102] on div "¹ Service Client 🛟" at bounding box center [275, 104] width 110 height 22
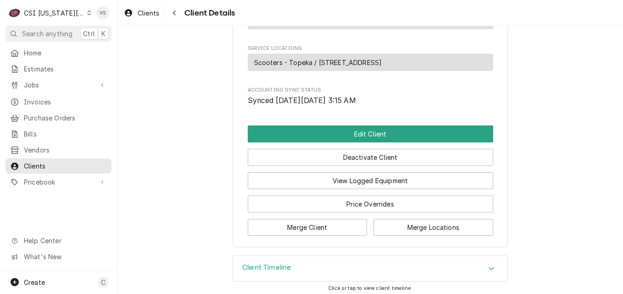
scroll to position [550, 0]
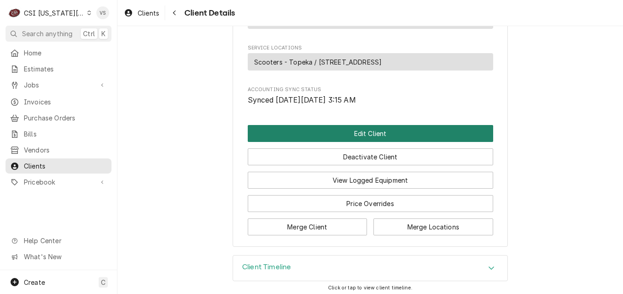
click at [315, 142] on button "Edit Client" at bounding box center [370, 133] width 245 height 17
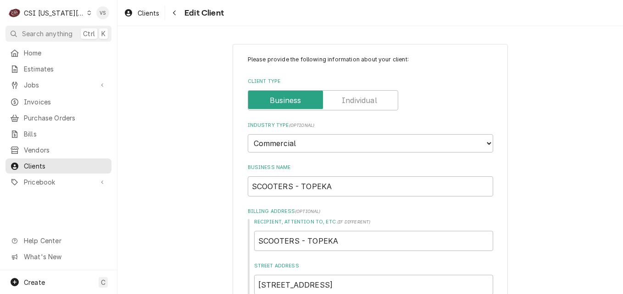
type textarea "x"
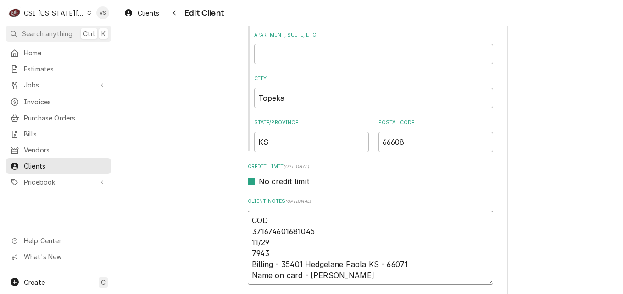
drag, startPoint x: 245, startPoint y: 220, endPoint x: 386, endPoint y: 277, distance: 151.8
click at [386, 277] on textarea "COD 371674601681045 11/29 7943 Billing - 35401 Hedgelane Paola KS - 66071 Name …" at bounding box center [370, 248] width 245 height 74
click at [62, 161] on span "Clients" at bounding box center [65, 166] width 83 height 10
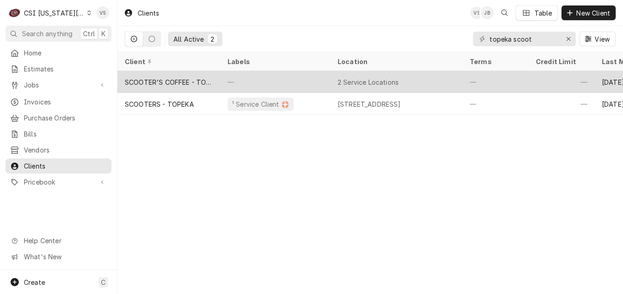
click at [239, 84] on div "—" at bounding box center [275, 82] width 110 height 22
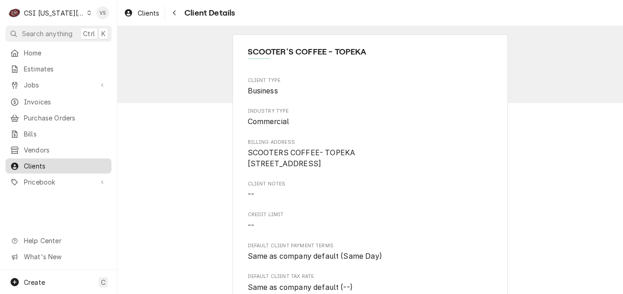
click at [41, 162] on span "Clients" at bounding box center [65, 166] width 83 height 10
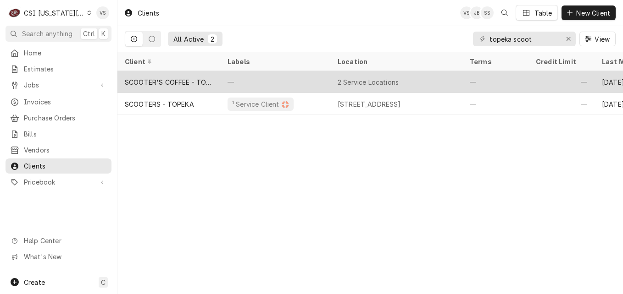
click at [204, 80] on div "SCOOTER'S COFFEE - TOPEKA" at bounding box center [169, 82] width 88 height 10
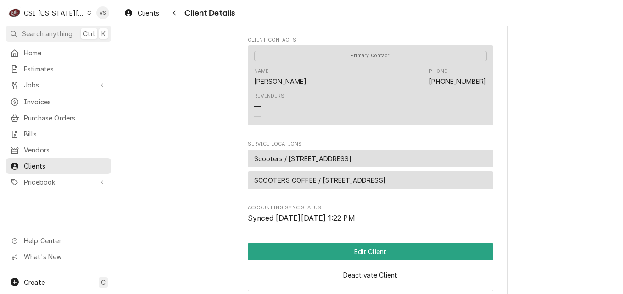
scroll to position [295, 0]
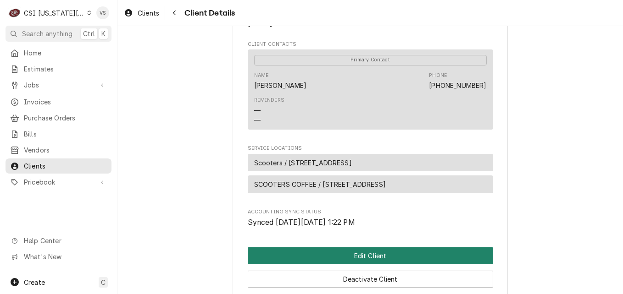
click at [341, 265] on button "Edit Client" at bounding box center [370, 256] width 245 height 17
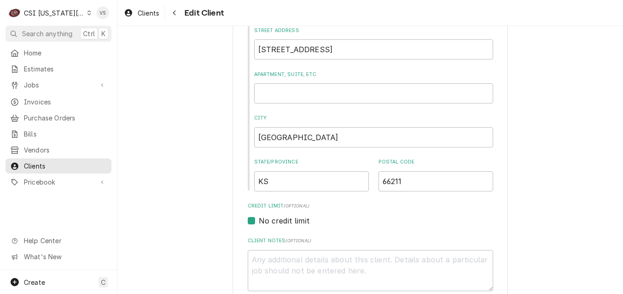
scroll to position [367, 0]
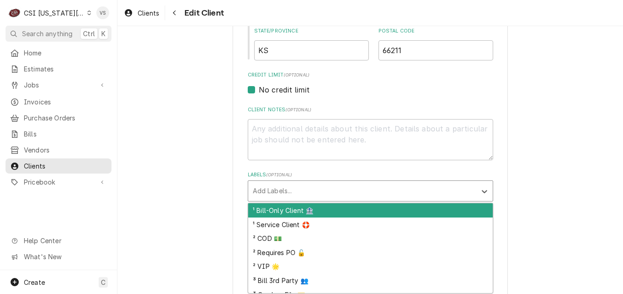
click at [270, 191] on div "Labels" at bounding box center [362, 191] width 219 height 17
click at [261, 237] on div "² COD 💵" at bounding box center [370, 238] width 244 height 14
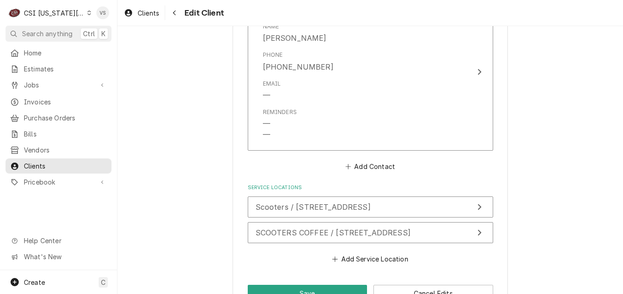
scroll to position [731, 0]
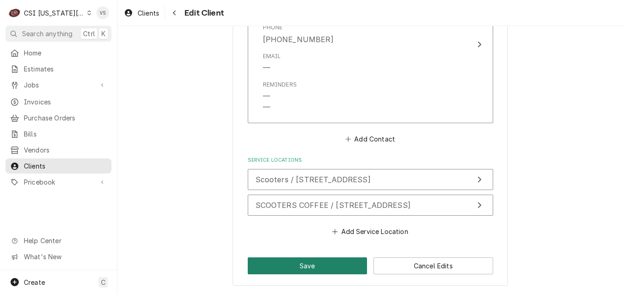
click at [288, 261] on button "Save" at bounding box center [308, 266] width 120 height 17
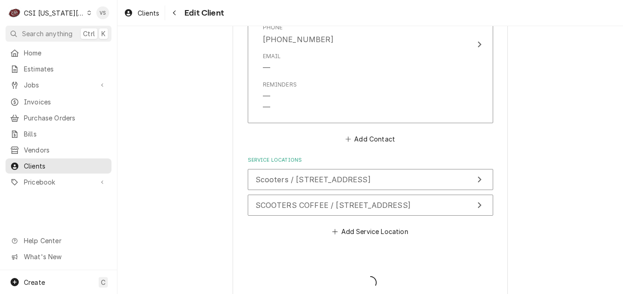
type textarea "x"
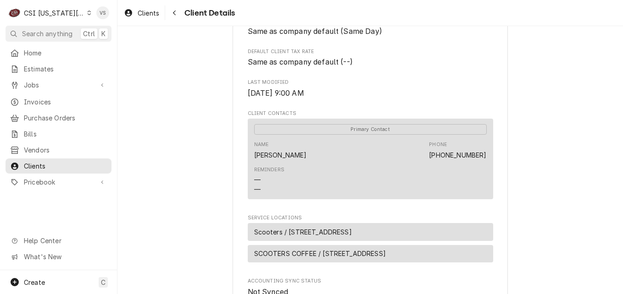
scroll to position [275, 0]
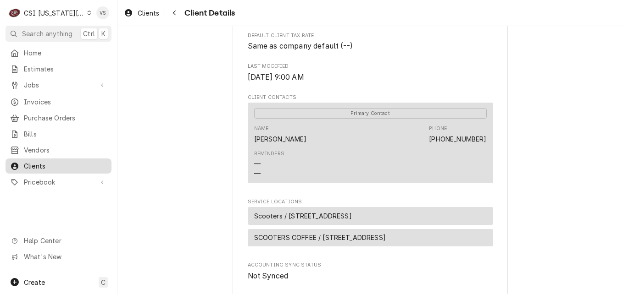
click at [74, 165] on span "Clients" at bounding box center [65, 166] width 83 height 10
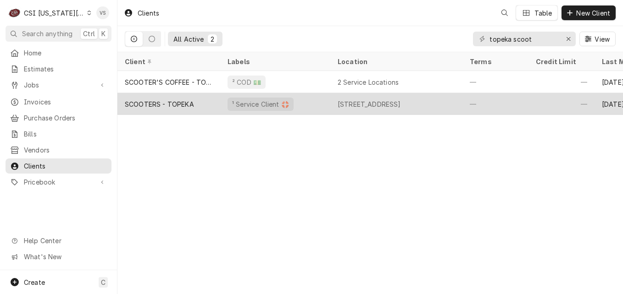
click at [309, 103] on div "¹ Service Client 🛟" at bounding box center [275, 104] width 110 height 22
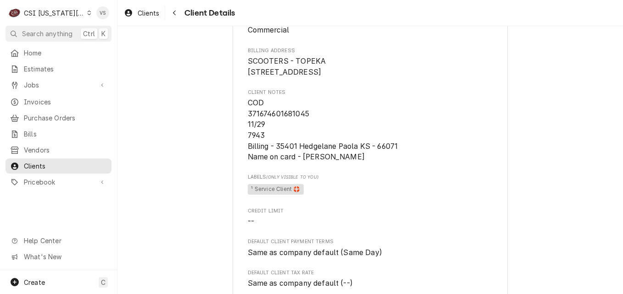
scroll to position [565, 0]
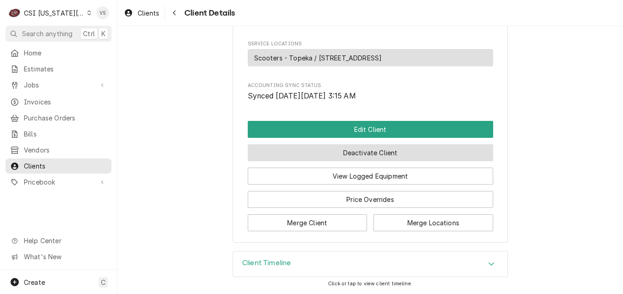
click at [336, 152] on button "Deactivate Client" at bounding box center [370, 152] width 245 height 17
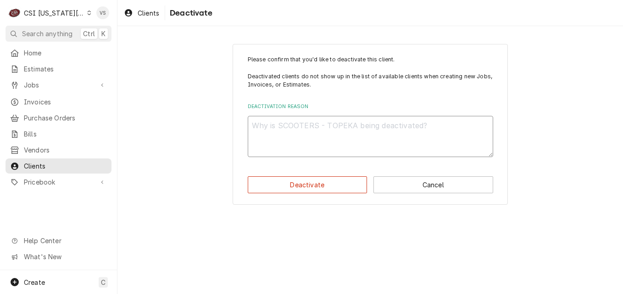
click at [272, 123] on textarea "Deactivation Reason" at bounding box center [370, 136] width 245 height 41
type textarea "x"
type textarea "T"
type textarea "x"
type textarea "Th"
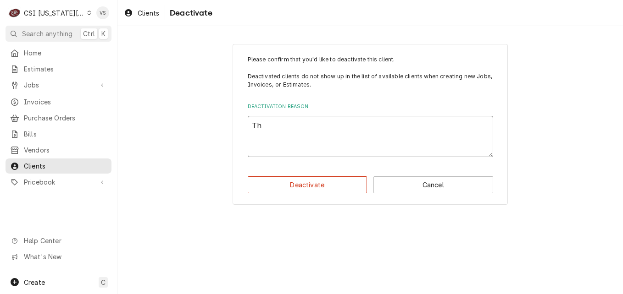
type textarea "x"
type textarea "Thi"
type textarea "x"
type textarea "This"
type textarea "x"
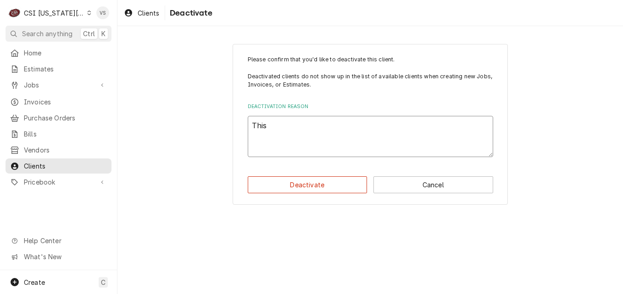
type textarea "This"
type textarea "x"
type textarea "This i"
type textarea "x"
type textarea "This is"
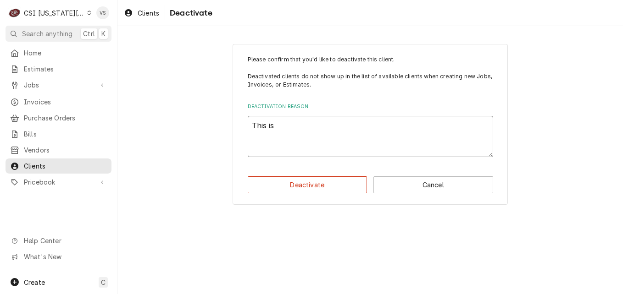
type textarea "x"
type textarea "This is"
type textarea "x"
type textarea "This is d"
type textarea "x"
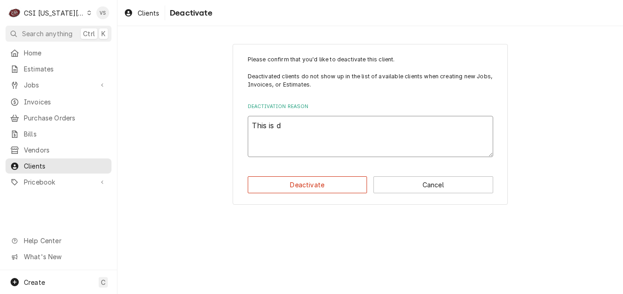
type textarea "This is du"
type textarea "x"
type textarea "This is dup"
type textarea "x"
type textarea "This is dupl"
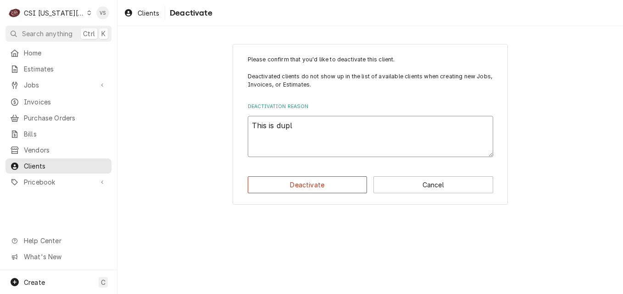
type textarea "x"
type textarea "This is dupli"
type textarea "x"
type textarea "This is duplic"
type textarea "x"
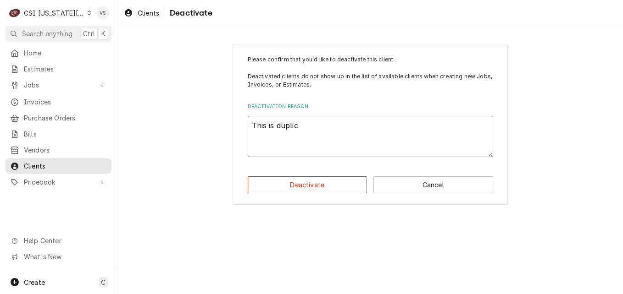
type textarea "This is duplica"
type textarea "x"
type textarea "This is duplicat"
type textarea "x"
type textarea "This is duplicate"
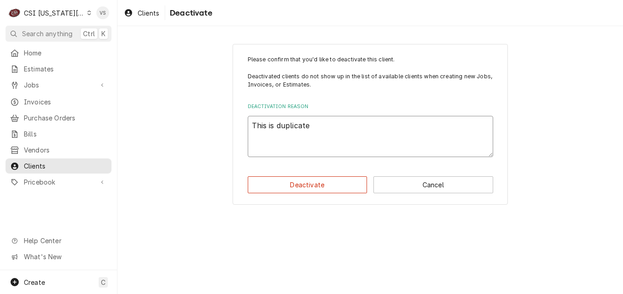
type textarea "x"
type textarea "This is duplicate"
type textarea "x"
type textarea "This is duplicate a"
type textarea "x"
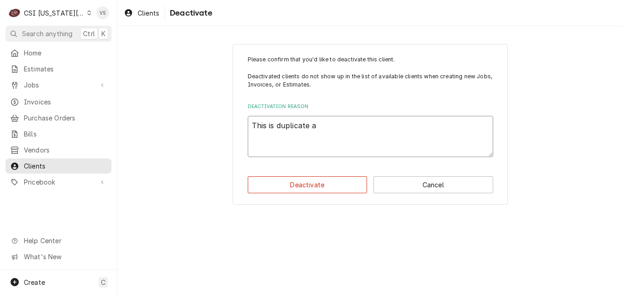
type textarea "This is duplicate ac"
type textarea "x"
type textarea "This is duplicate acc"
type textarea "x"
type textarea "This is duplicate acco"
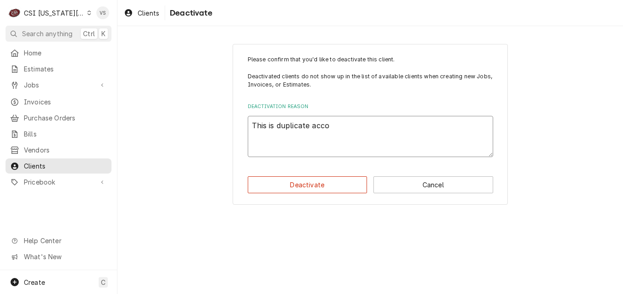
type textarea "x"
type textarea "This is duplicate accou"
type textarea "x"
type textarea "This is duplicate accoun"
type textarea "x"
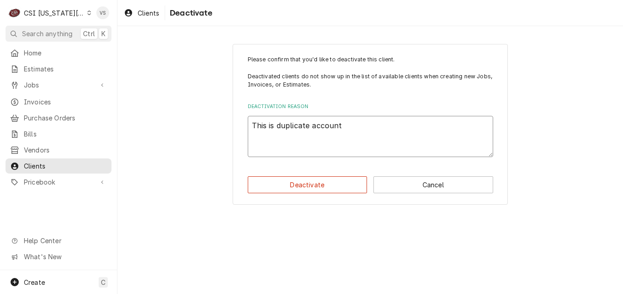
type textarea "This is duplicate account"
click at [293, 187] on button "Deactivate" at bounding box center [308, 184] width 120 height 17
type textarea "x"
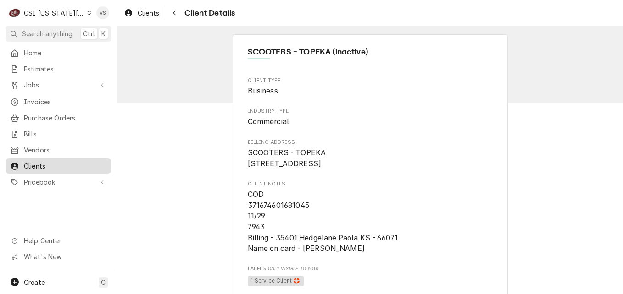
click at [39, 161] on span "Clients" at bounding box center [65, 166] width 83 height 10
